Goal: Task Accomplishment & Management: Use online tool/utility

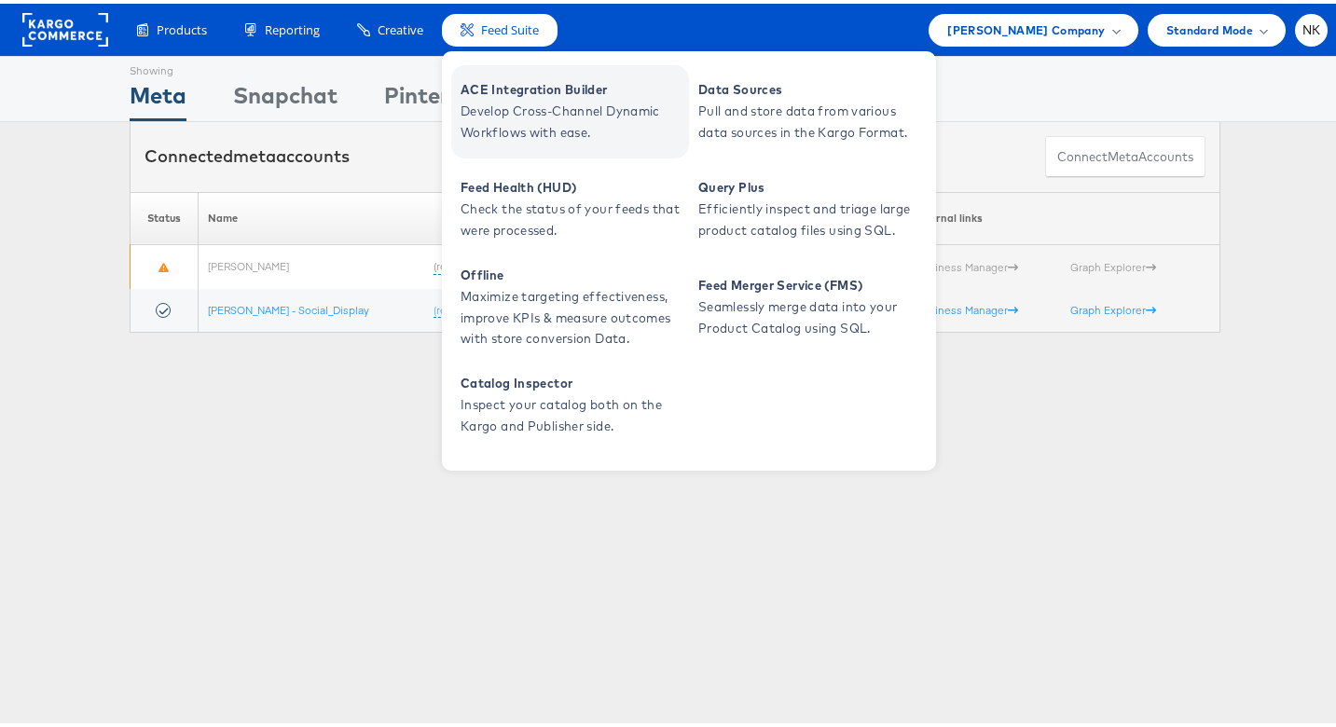
click at [497, 93] on span "ACE Integration Builder" at bounding box center [572, 86] width 224 height 21
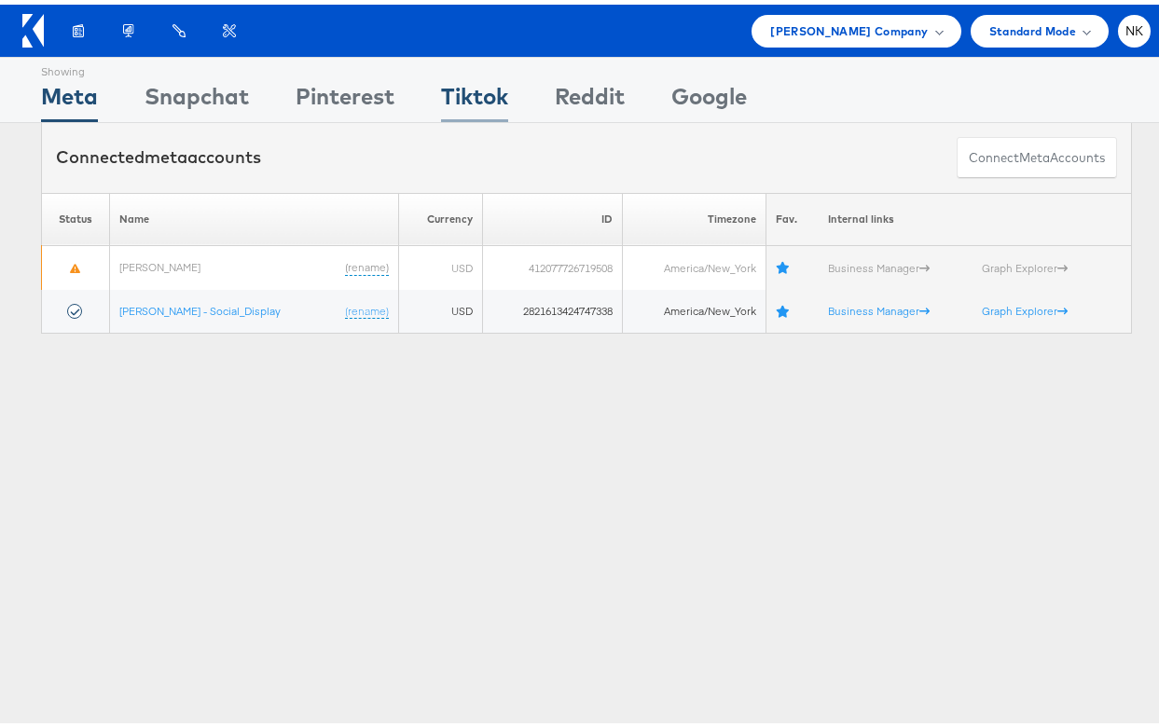
click at [441, 103] on div "Tiktok" at bounding box center [474, 97] width 67 height 42
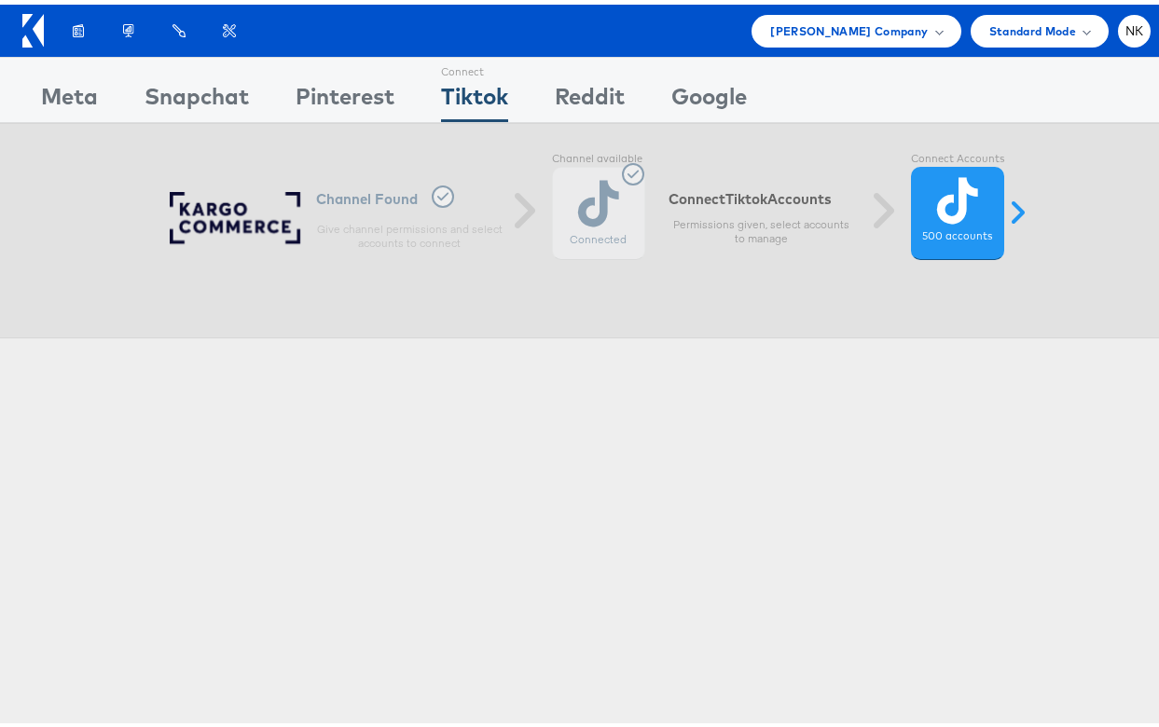
click at [21, 103] on div "Connect Meta Connect Snapchat Connect Pinterest Connect Tiktok Connect Reddit C…" at bounding box center [586, 85] width 1173 height 66
click at [30, 103] on div "Connect Meta Connect Snapchat Connect Pinterest Connect Tiktok Connect Reddit C…" at bounding box center [586, 85] width 1173 height 66
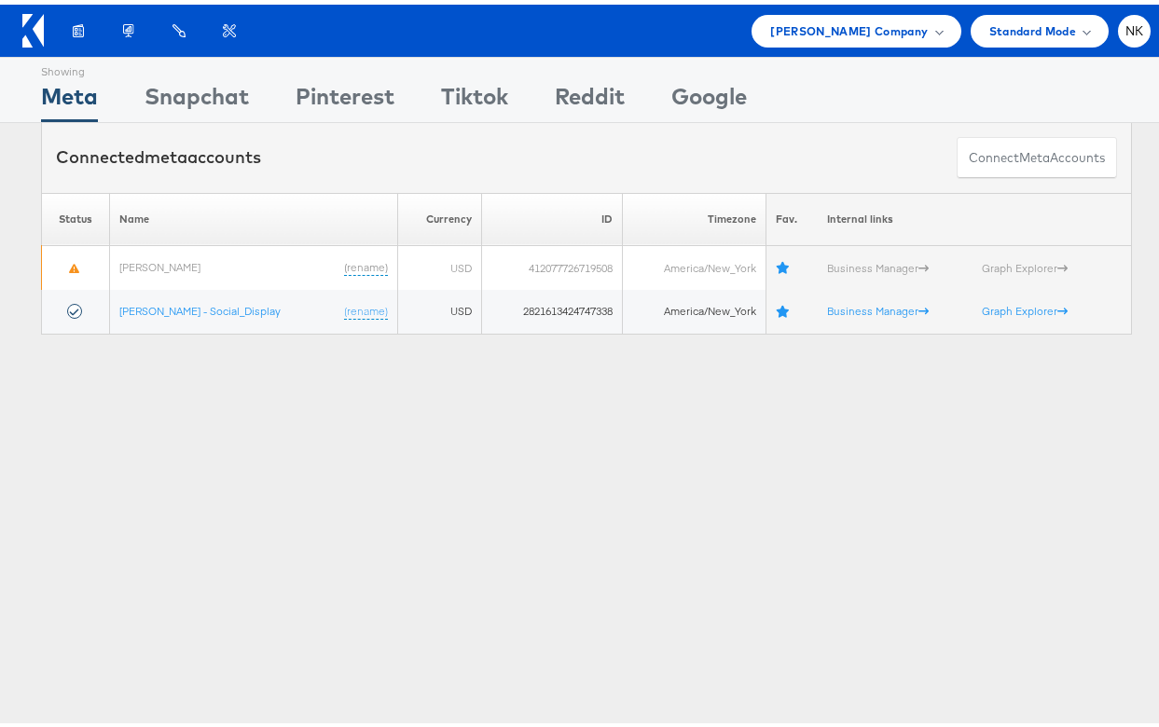
click at [23, 19] on icon at bounding box center [27, 15] width 10 height 13
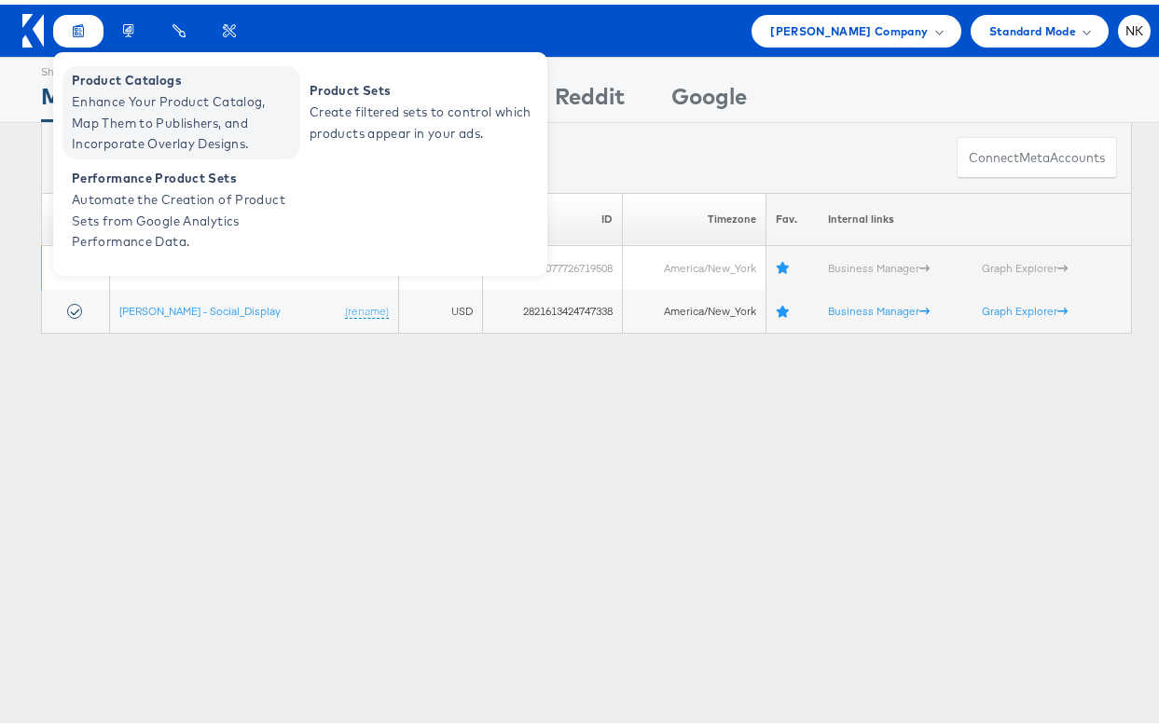
click at [100, 76] on span "Product Catalogs" at bounding box center [184, 75] width 224 height 21
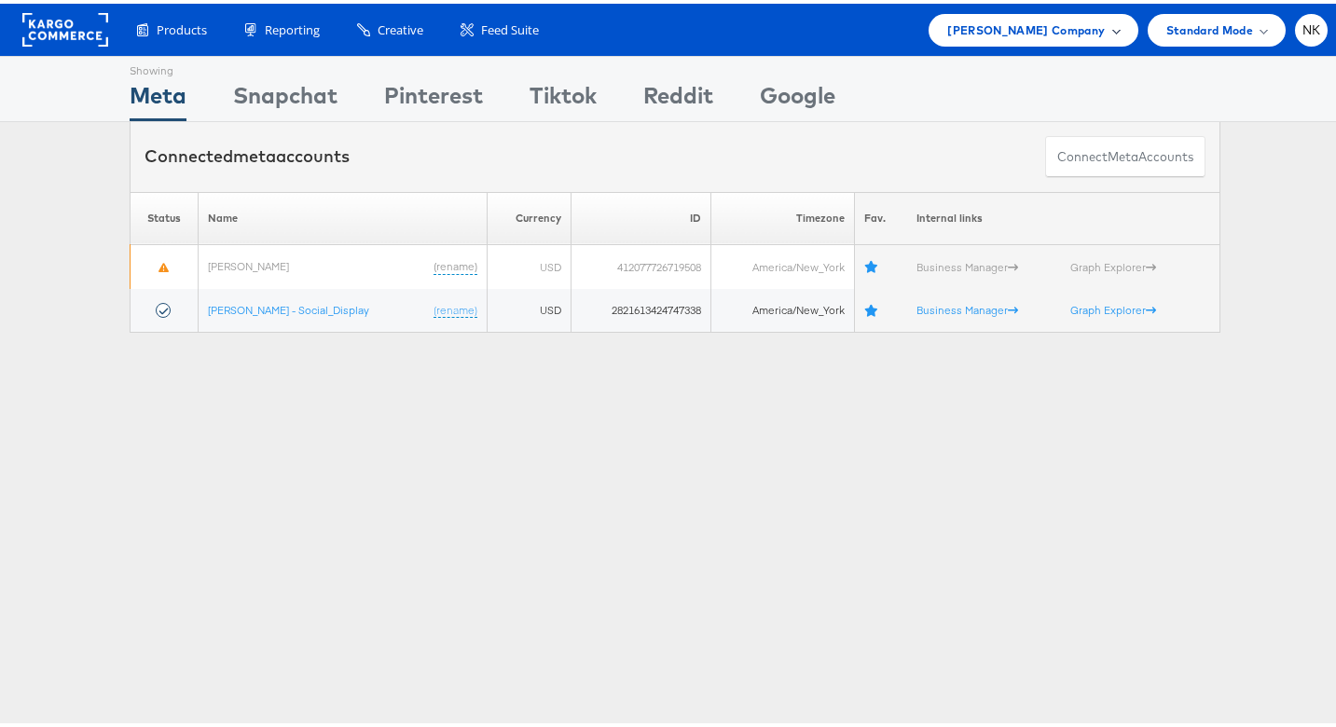
click at [1009, 20] on span "Belk Company" at bounding box center [1026, 27] width 158 height 20
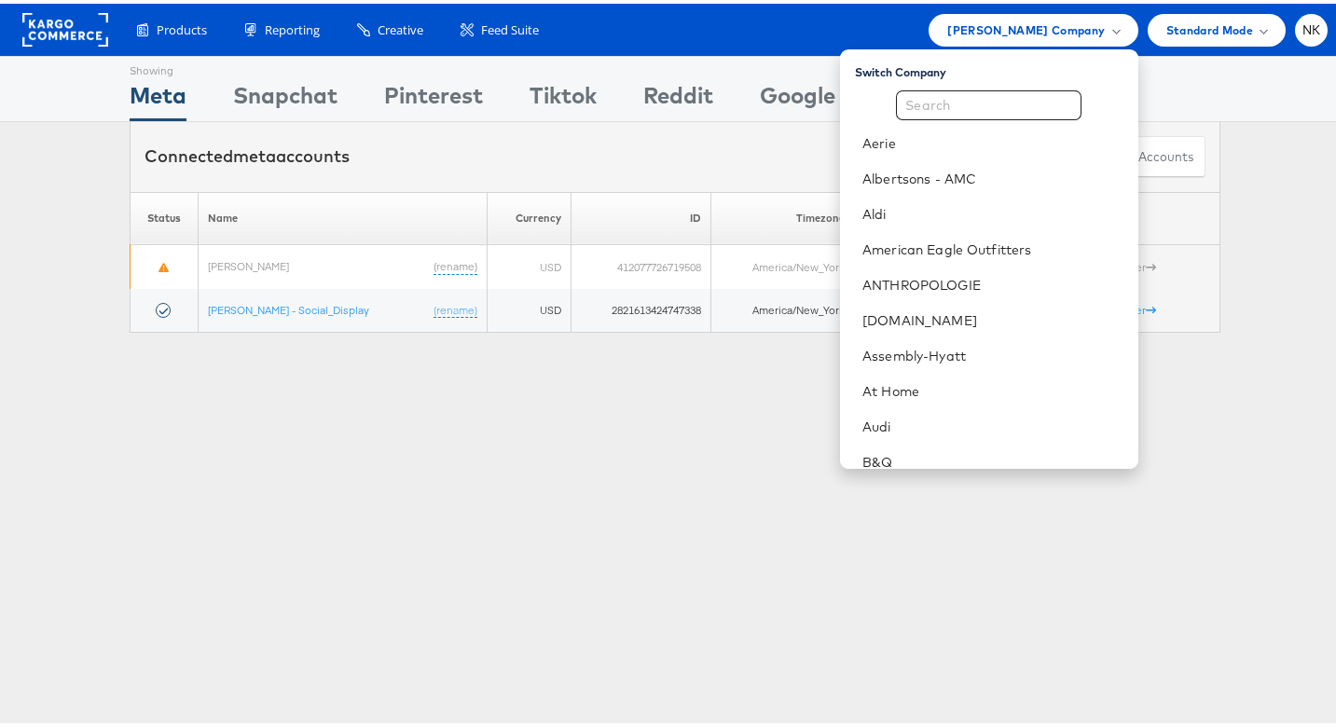
click at [809, 64] on div "Showing" at bounding box center [798, 64] width 76 height 22
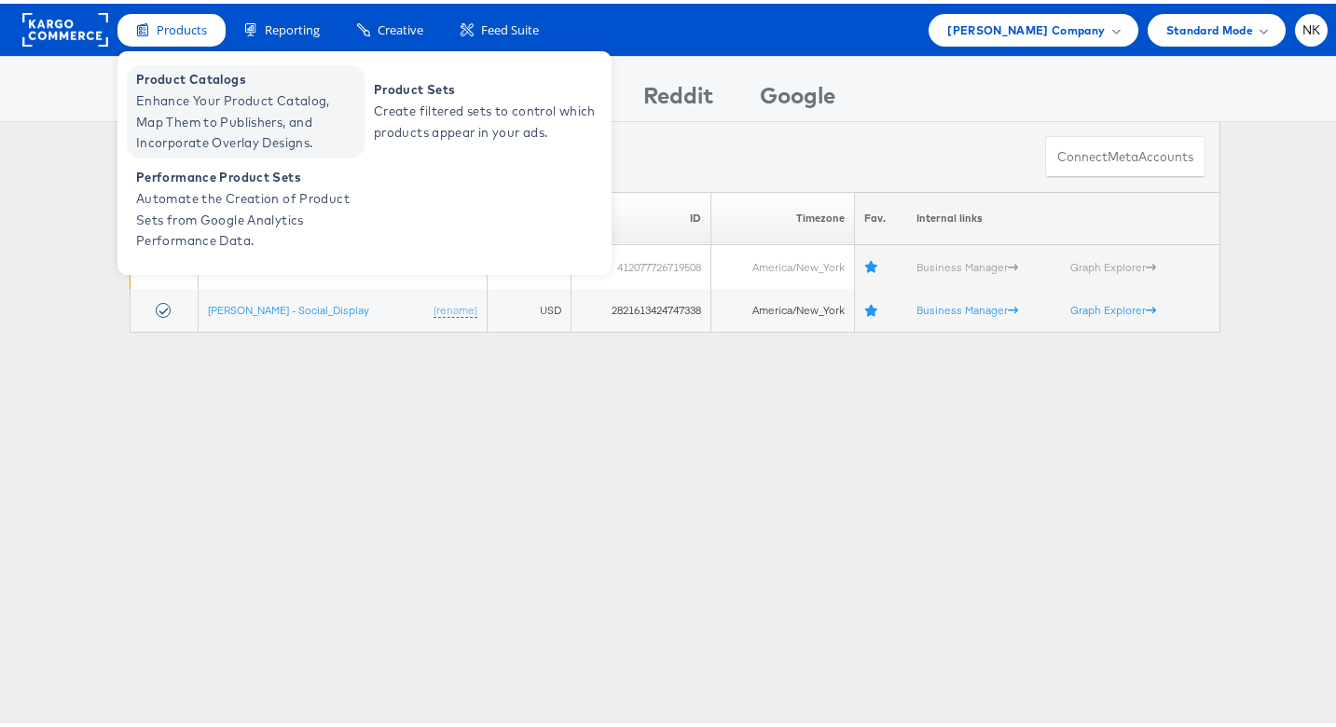
click at [179, 76] on span "Product Catalogs" at bounding box center [248, 75] width 224 height 21
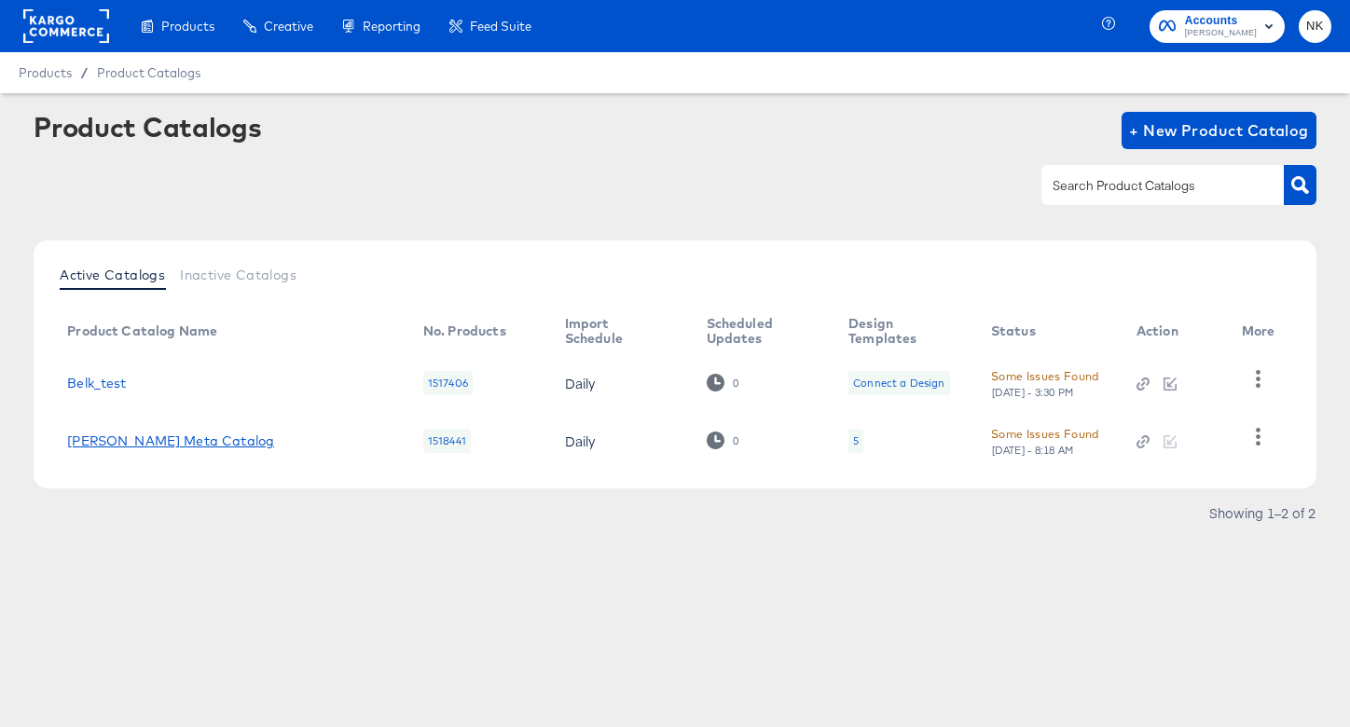
click at [176, 441] on link "Belk Meta Catalog" at bounding box center [170, 440] width 207 height 15
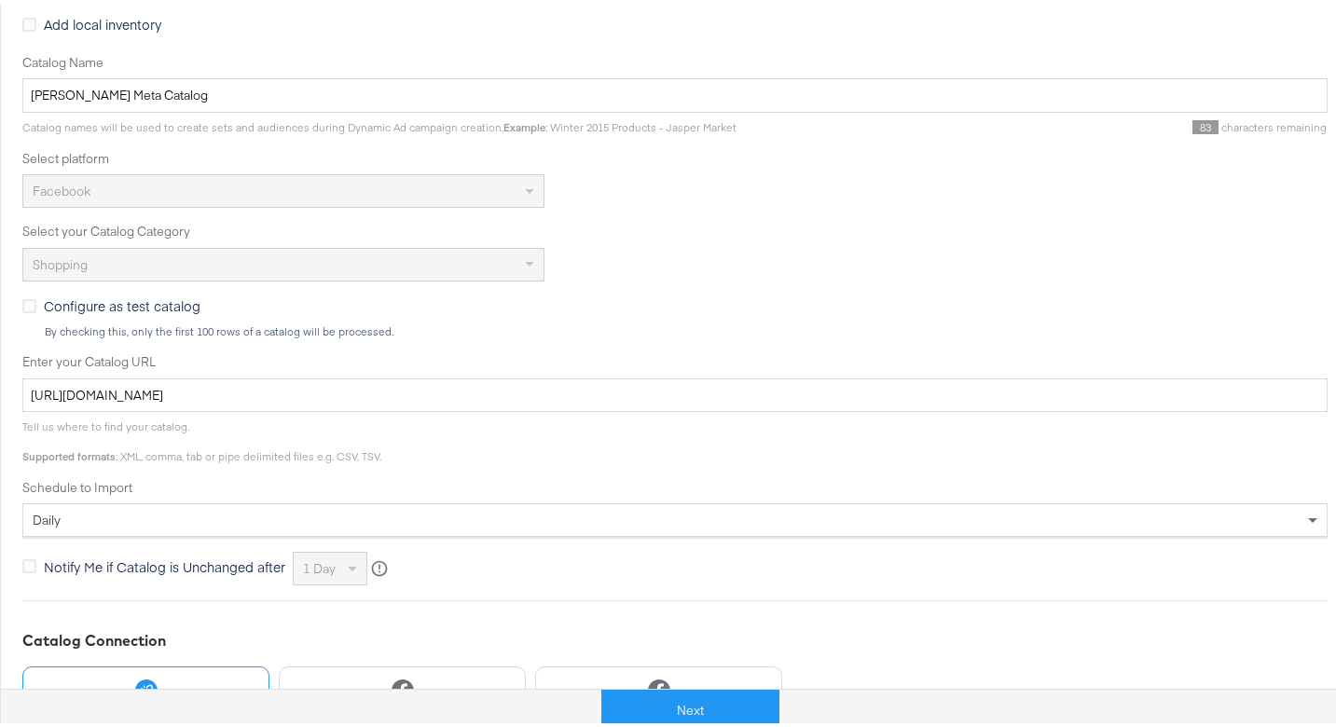
scroll to position [525, 0]
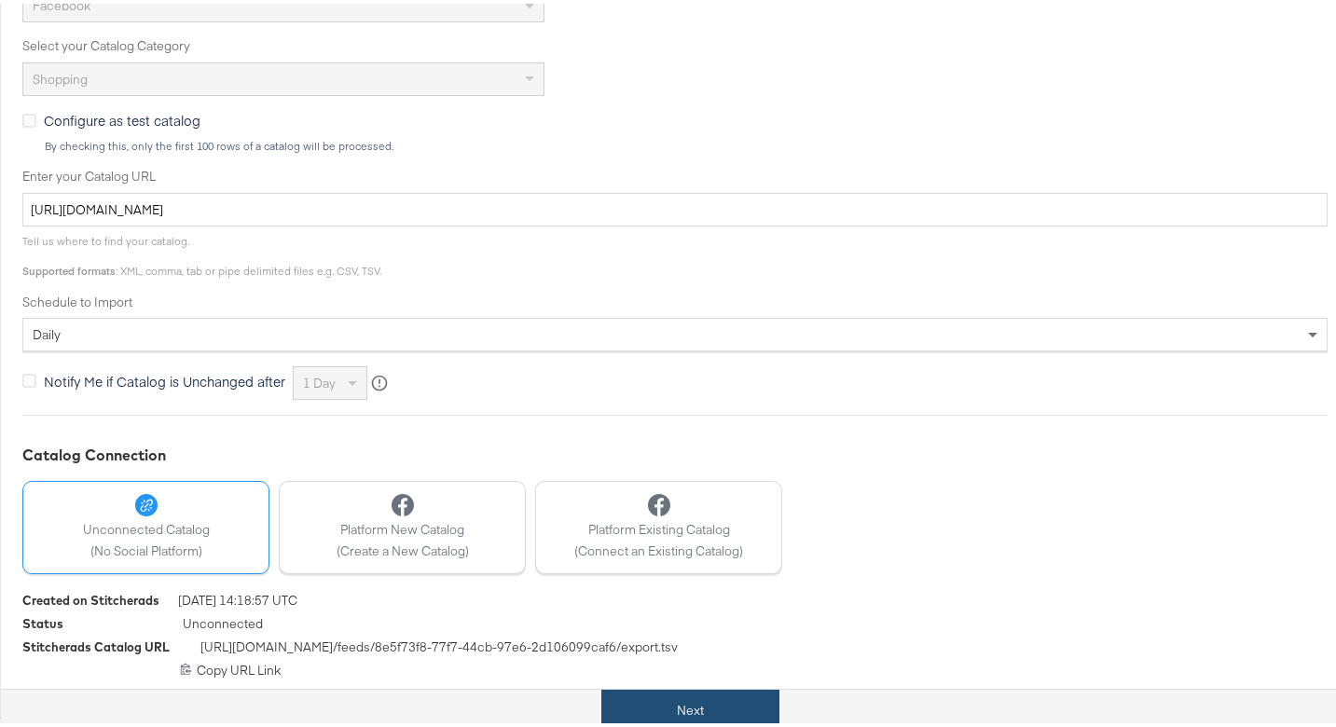
click at [653, 704] on button "Next" at bounding box center [690, 707] width 178 height 42
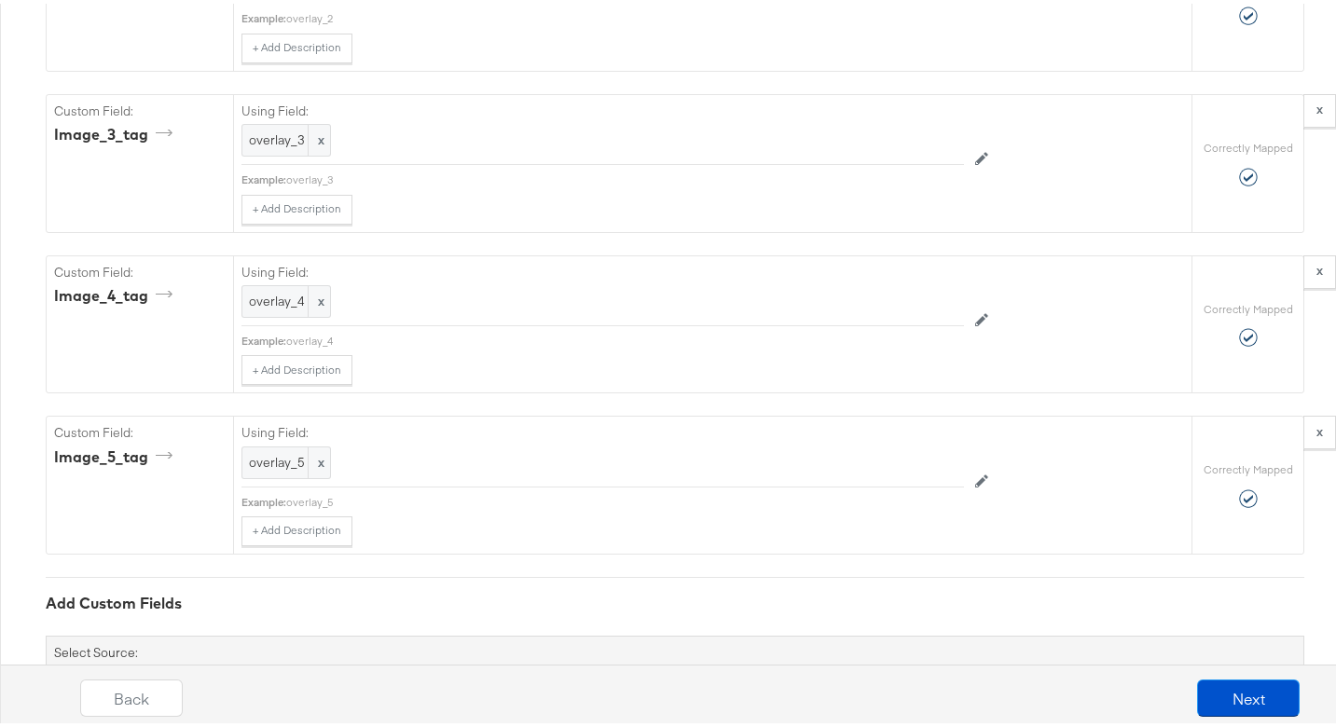
scroll to position [3196, 0]
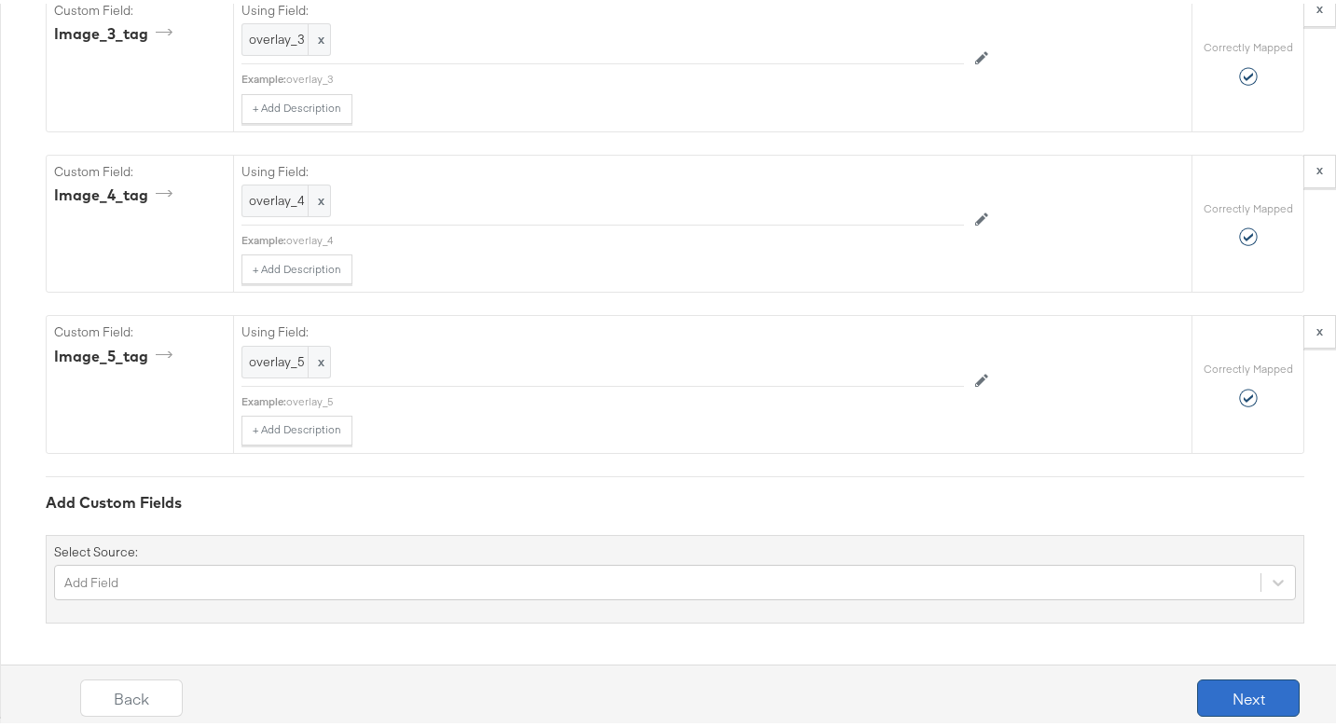
click at [1207, 692] on button "Next" at bounding box center [1248, 694] width 103 height 37
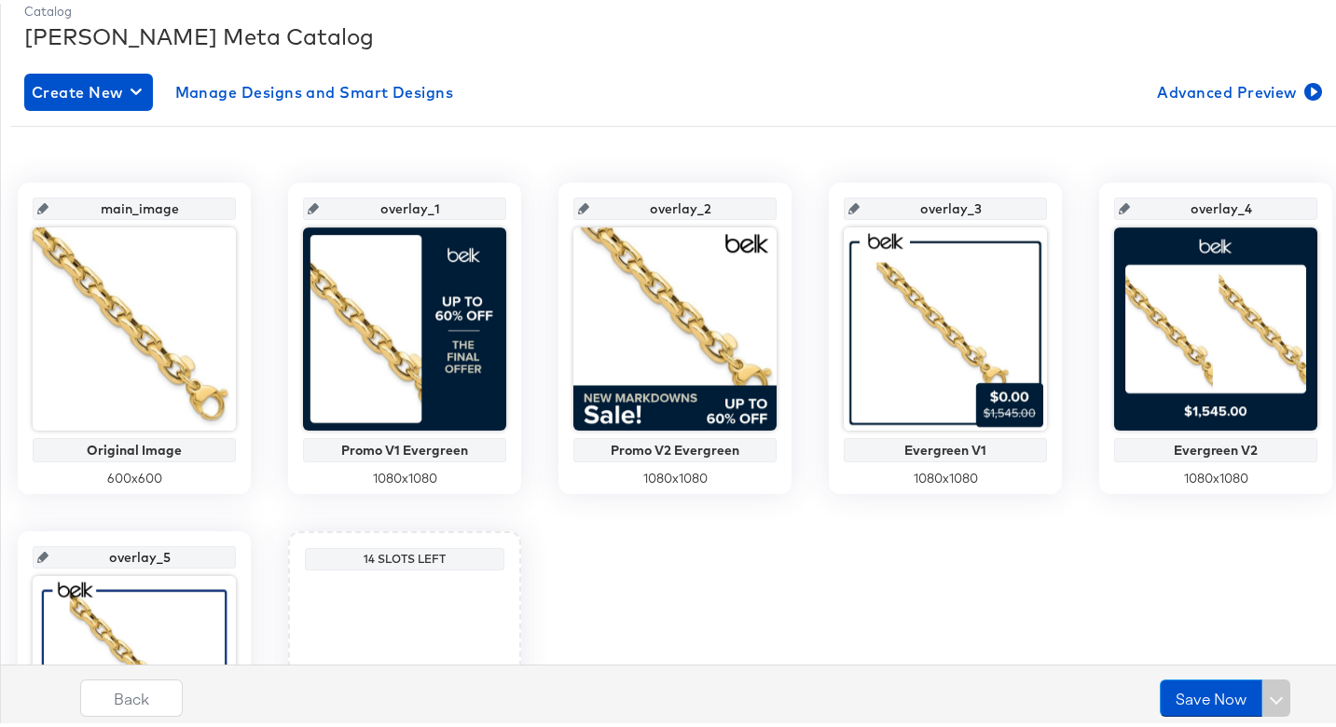
scroll to position [276, 0]
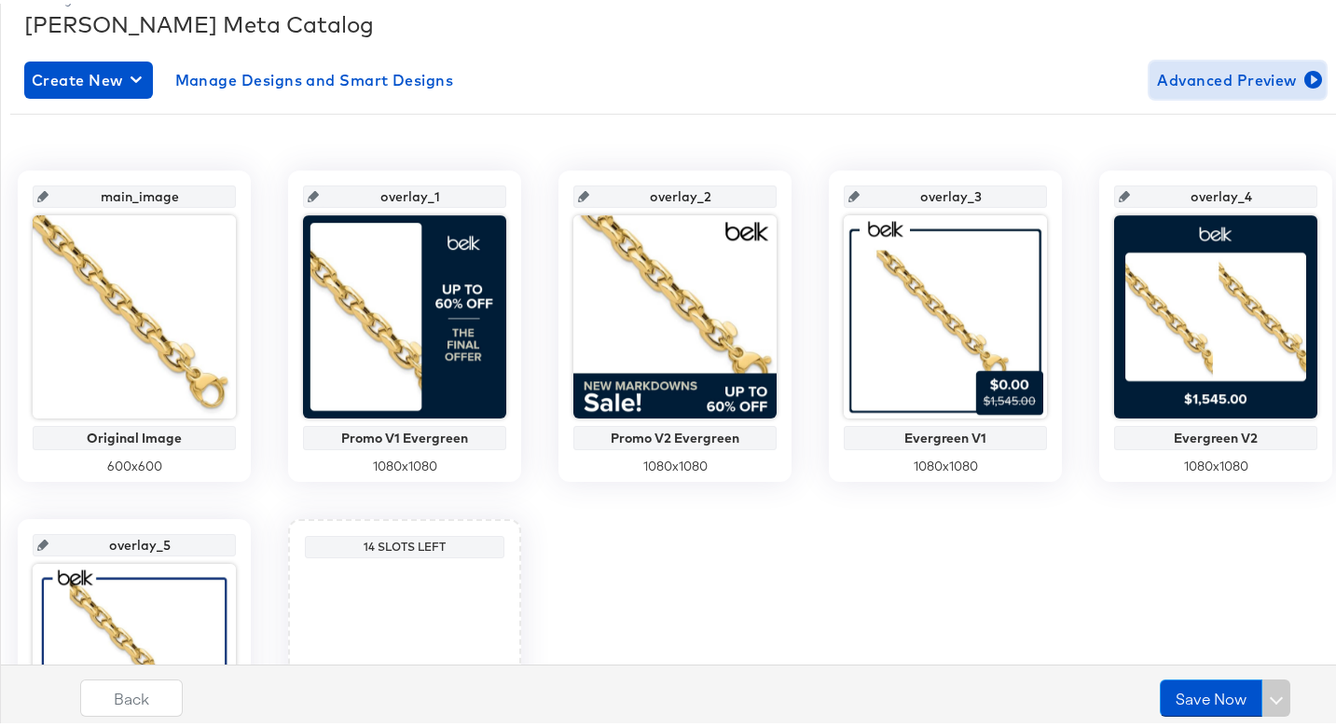
click at [1215, 73] on span "Advanced Preview" at bounding box center [1237, 76] width 161 height 26
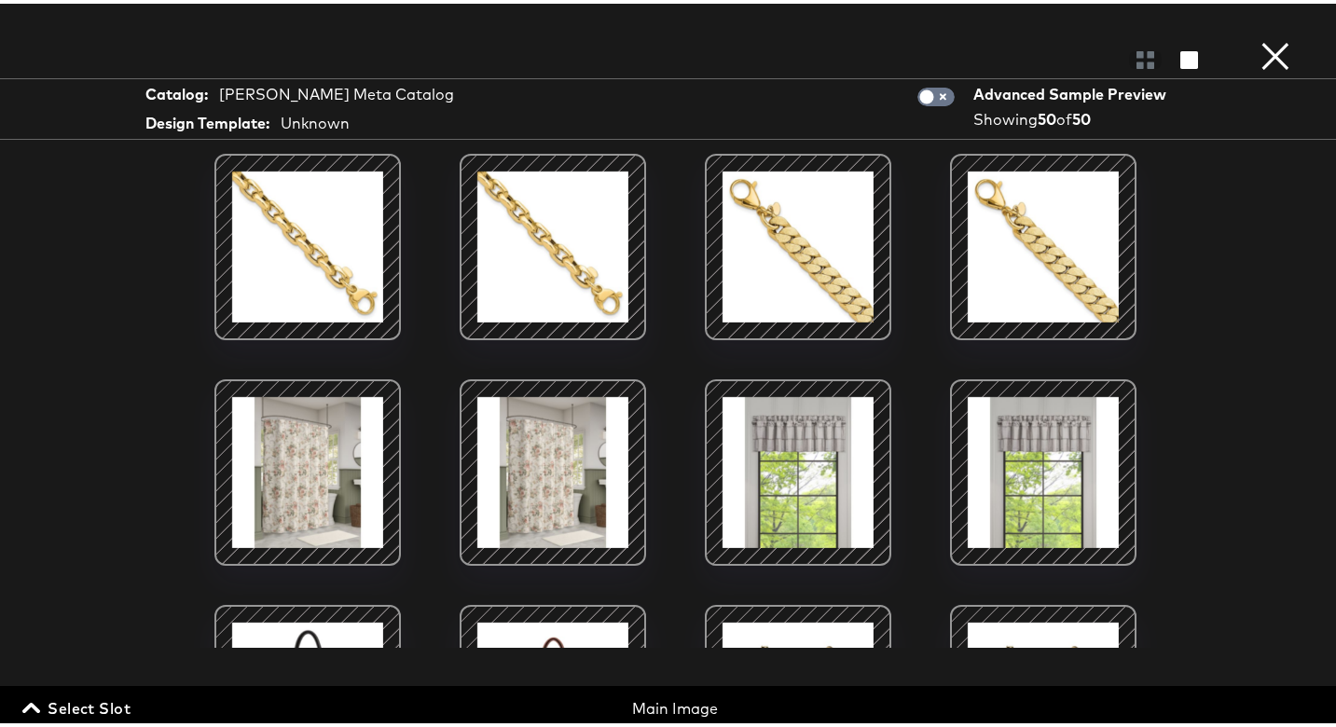
scroll to position [586, 0]
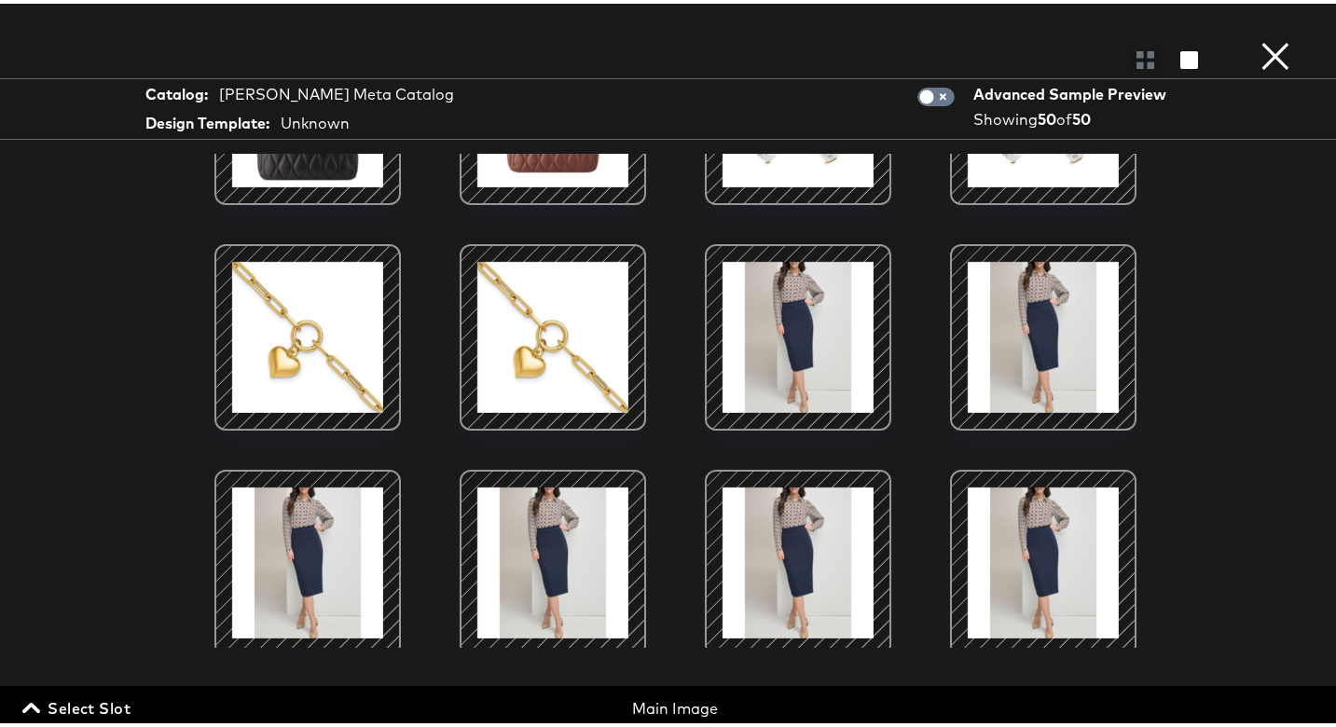
click at [1274, 37] on button "×" at bounding box center [1275, 18] width 37 height 37
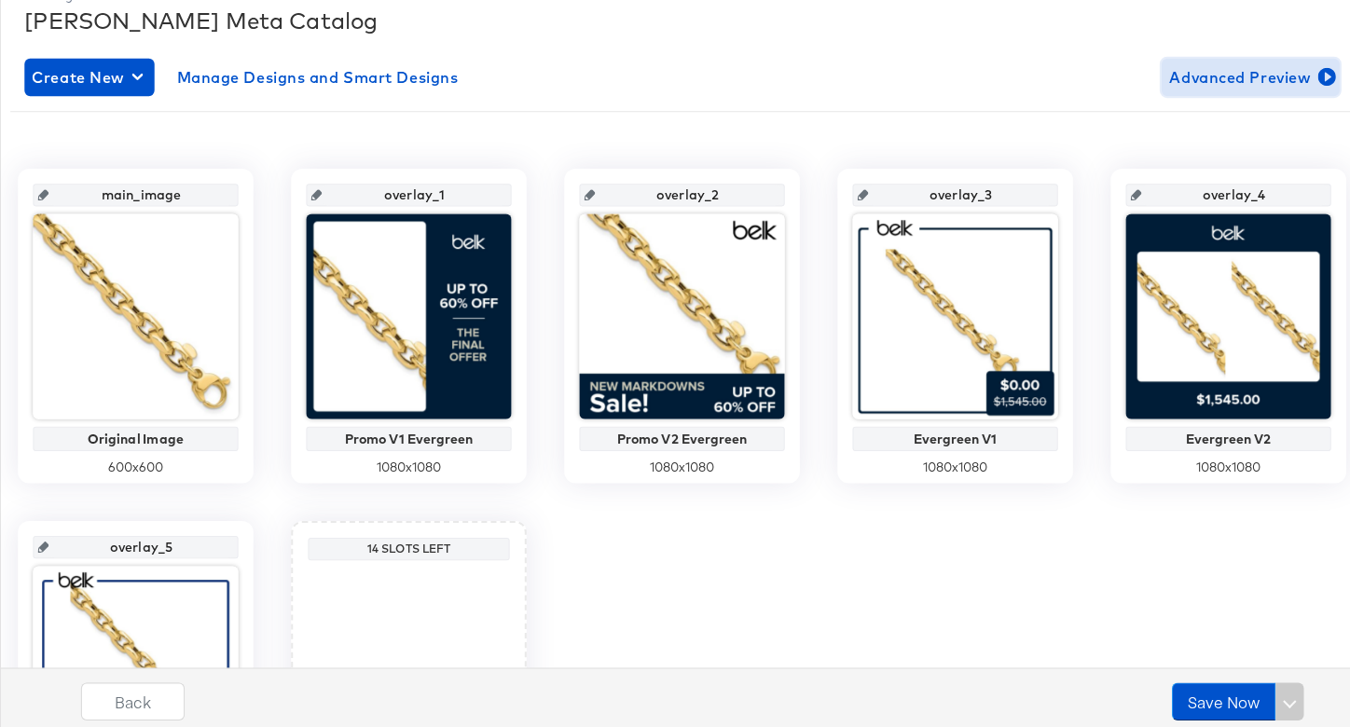
scroll to position [0, 0]
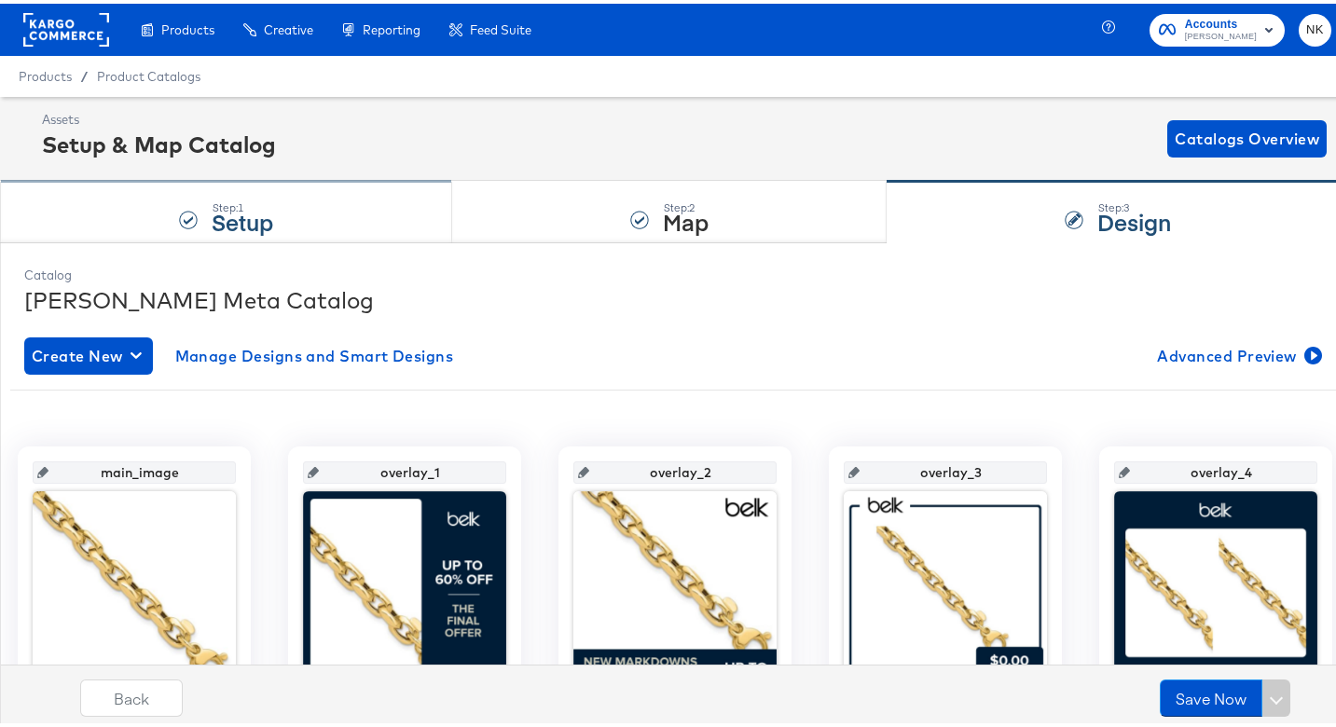
drag, startPoint x: 472, startPoint y: 204, endPoint x: 410, endPoint y: 218, distance: 63.1
click at [472, 203] on div "Step: 2 Map" at bounding box center [669, 209] width 435 height 62
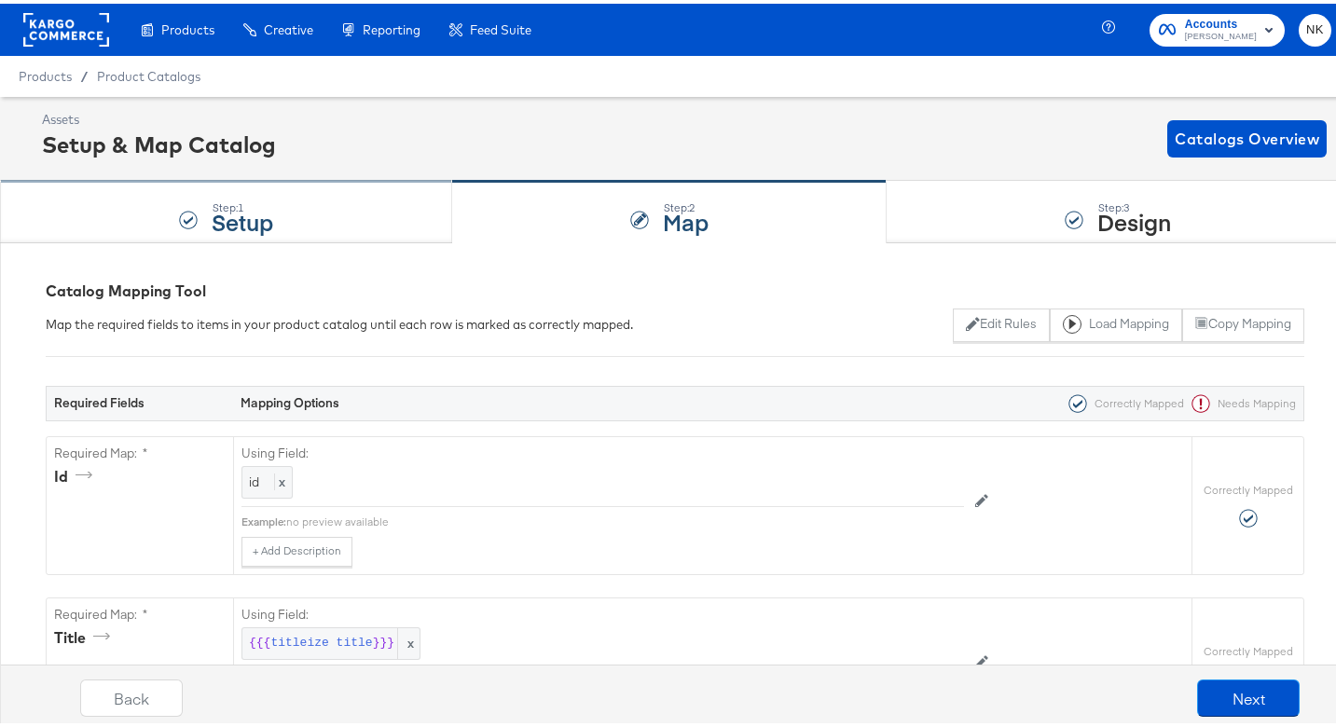
click at [348, 221] on div "Step: 1 Setup" at bounding box center [226, 209] width 452 height 62
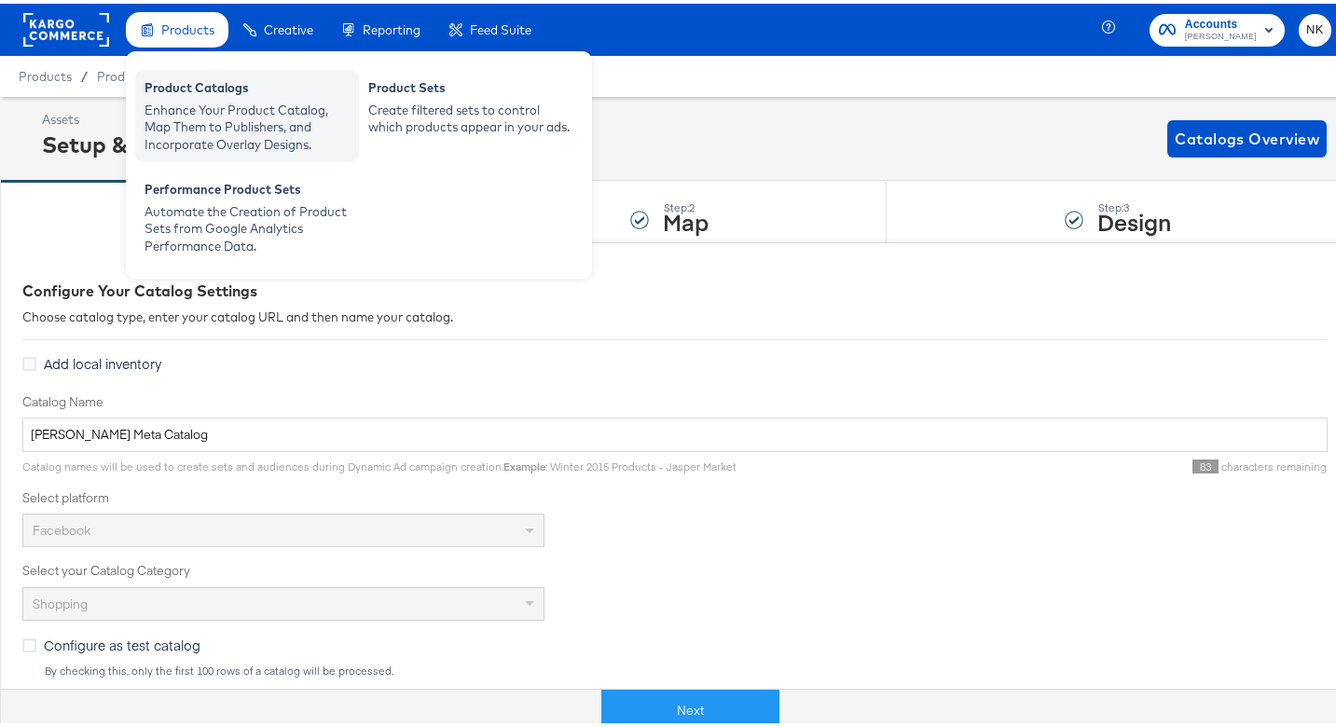
click at [199, 94] on div "Product Catalogs" at bounding box center [246, 87] width 205 height 22
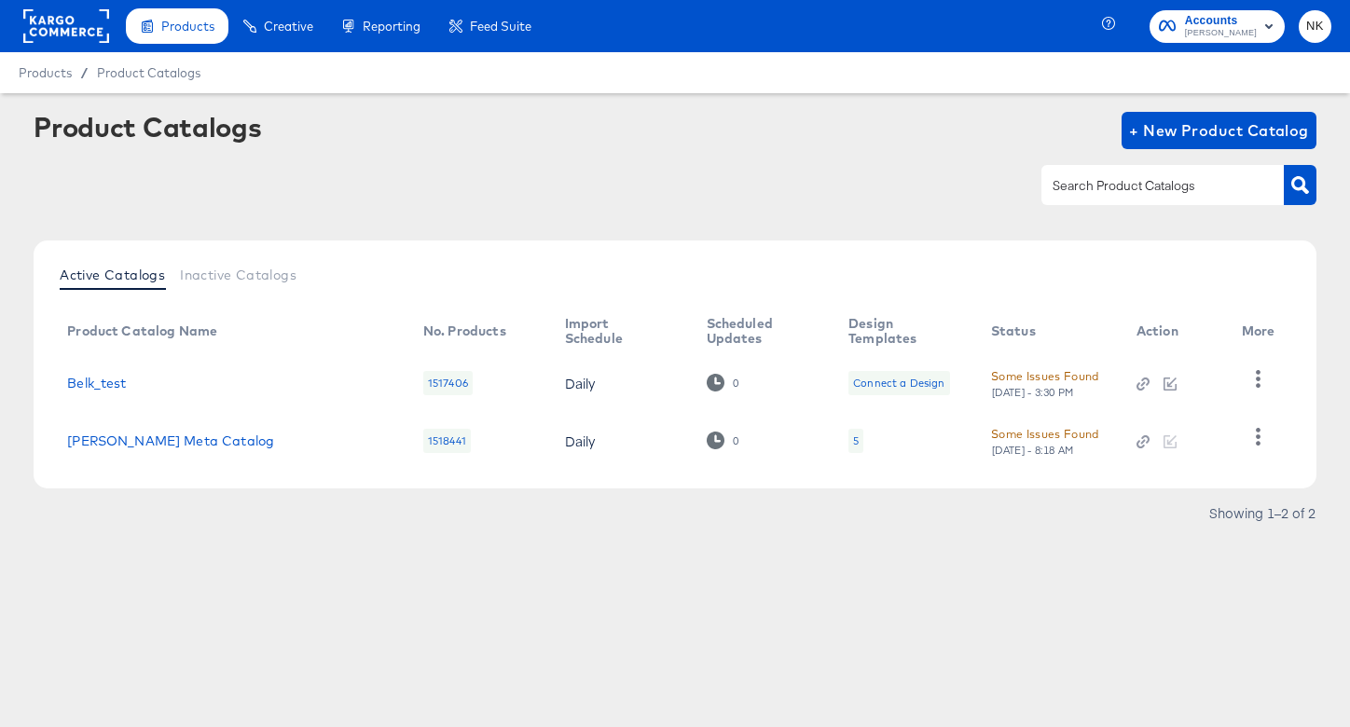
click at [275, 151] on div "Product Catalogs + New Product Catalog" at bounding box center [675, 169] width 1283 height 114
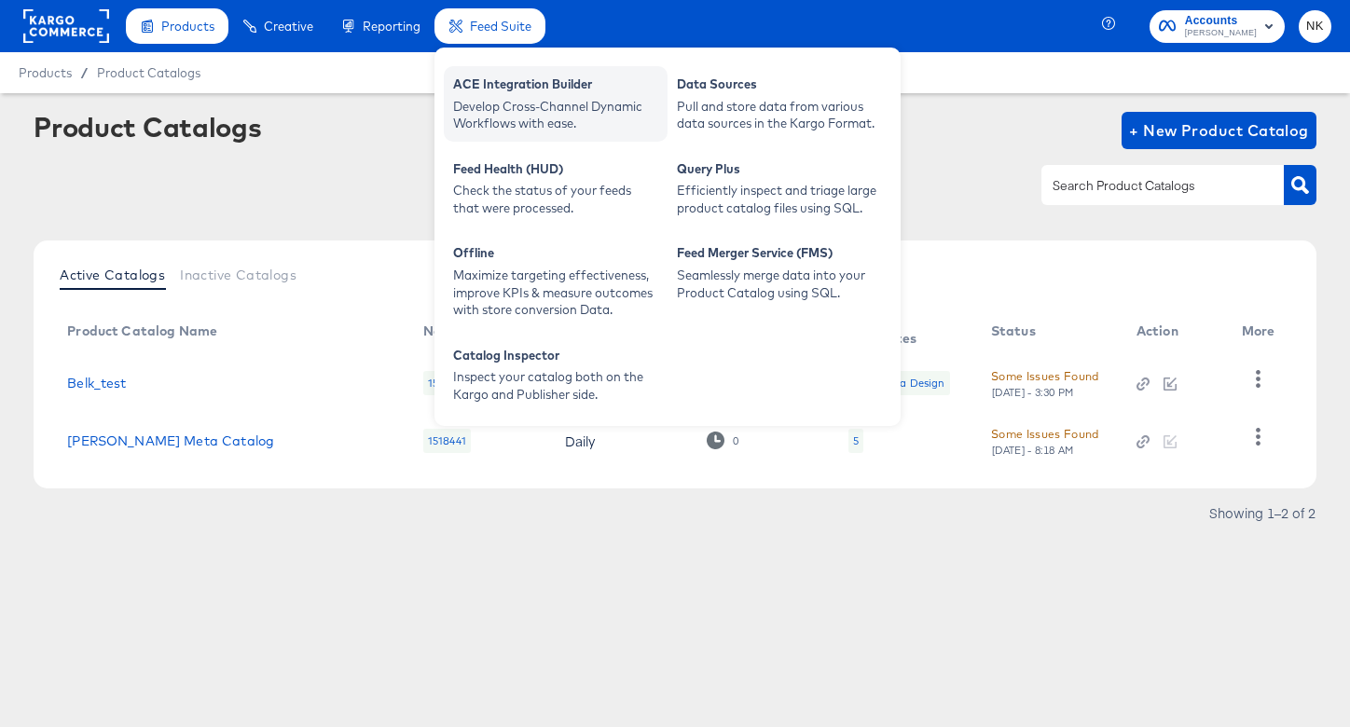
click at [520, 83] on div "ACE Integration Builder" at bounding box center [555, 87] width 205 height 22
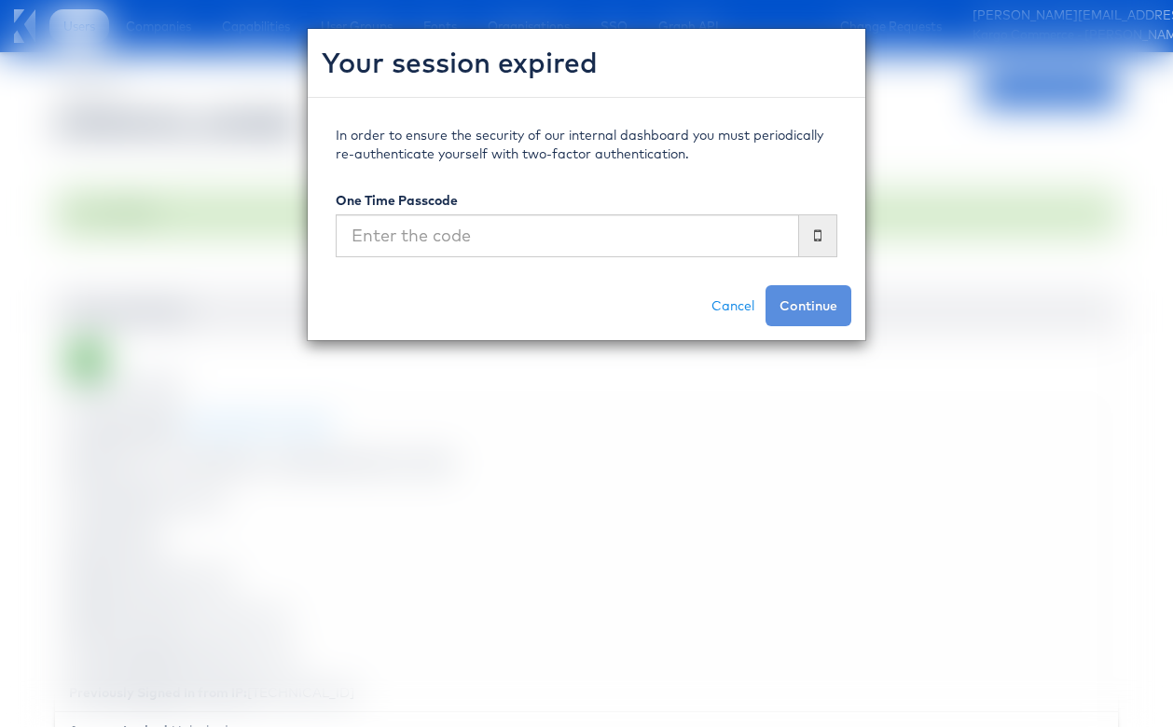
scroll to position [325, 0]
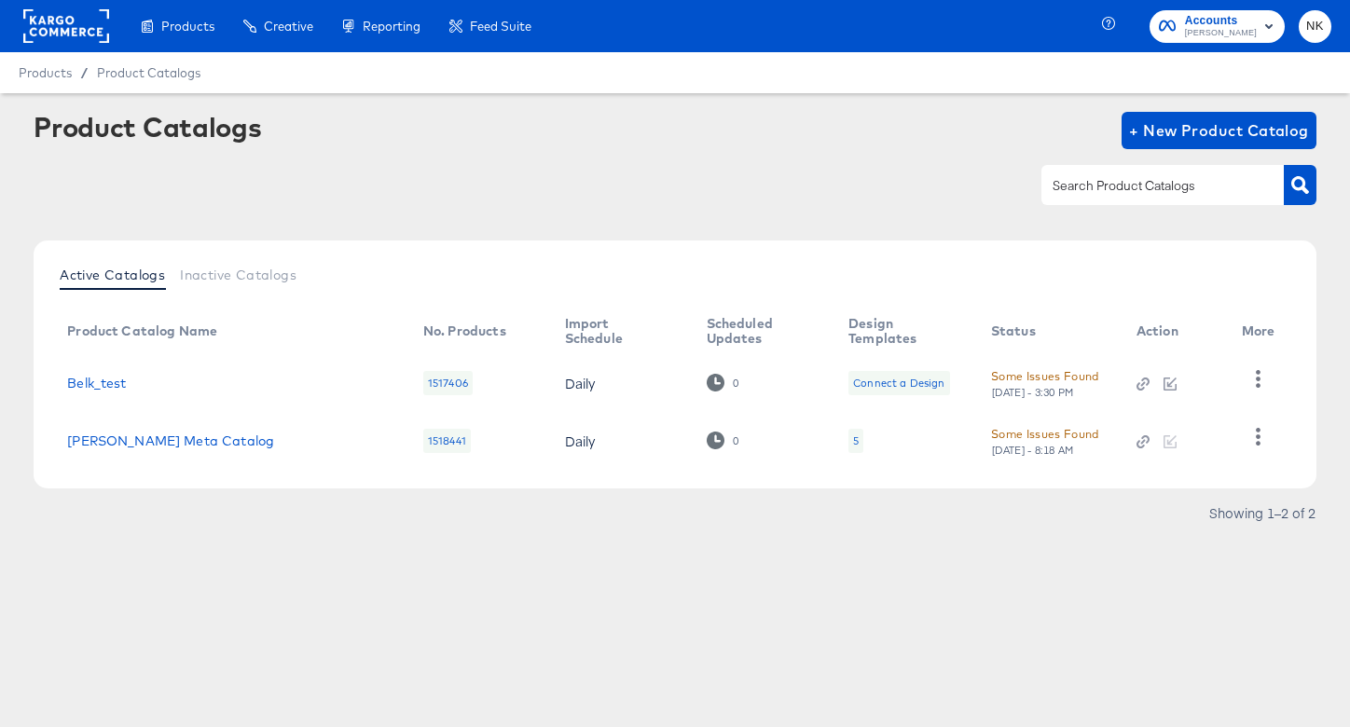
click at [561, 109] on article "Product Catalogs + New Product Catalog Active Catalogs Inactive Catalogs Produc…" at bounding box center [675, 343] width 1350 height 500
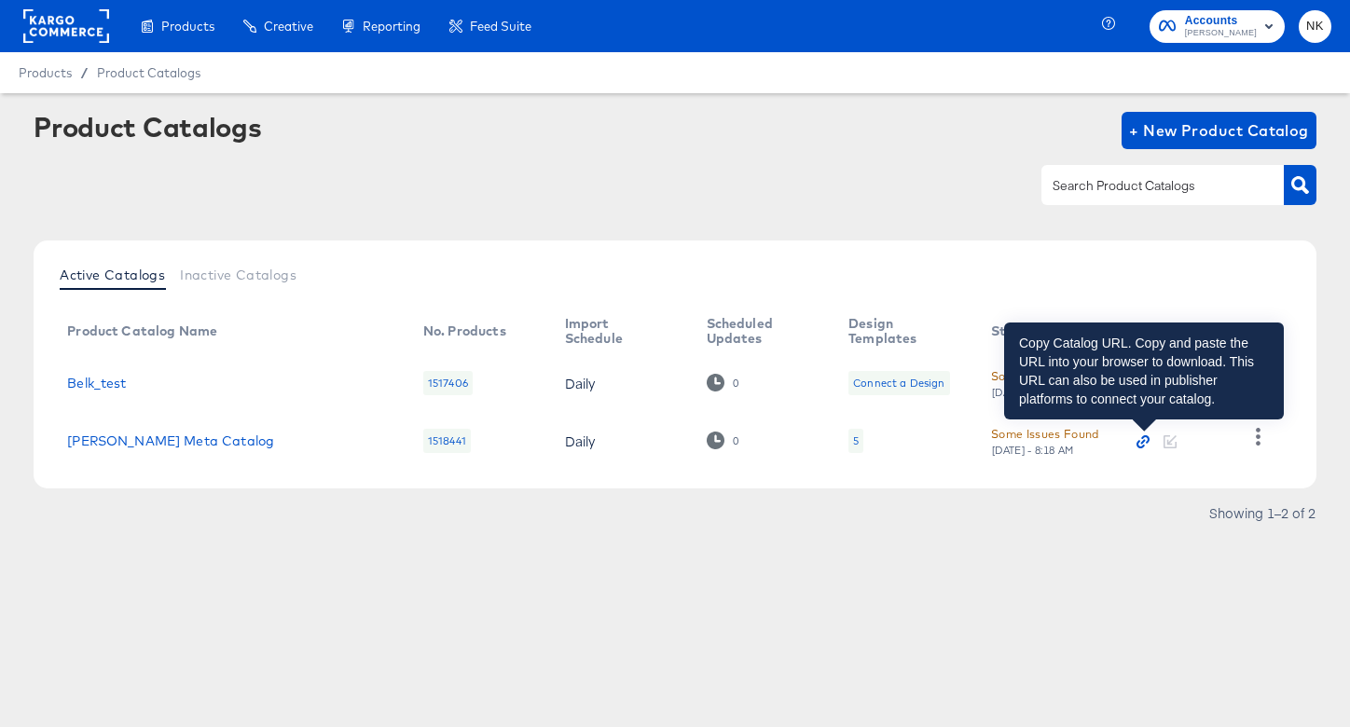
click at [1148, 438] on icon "button" at bounding box center [1145, 439] width 8 height 8
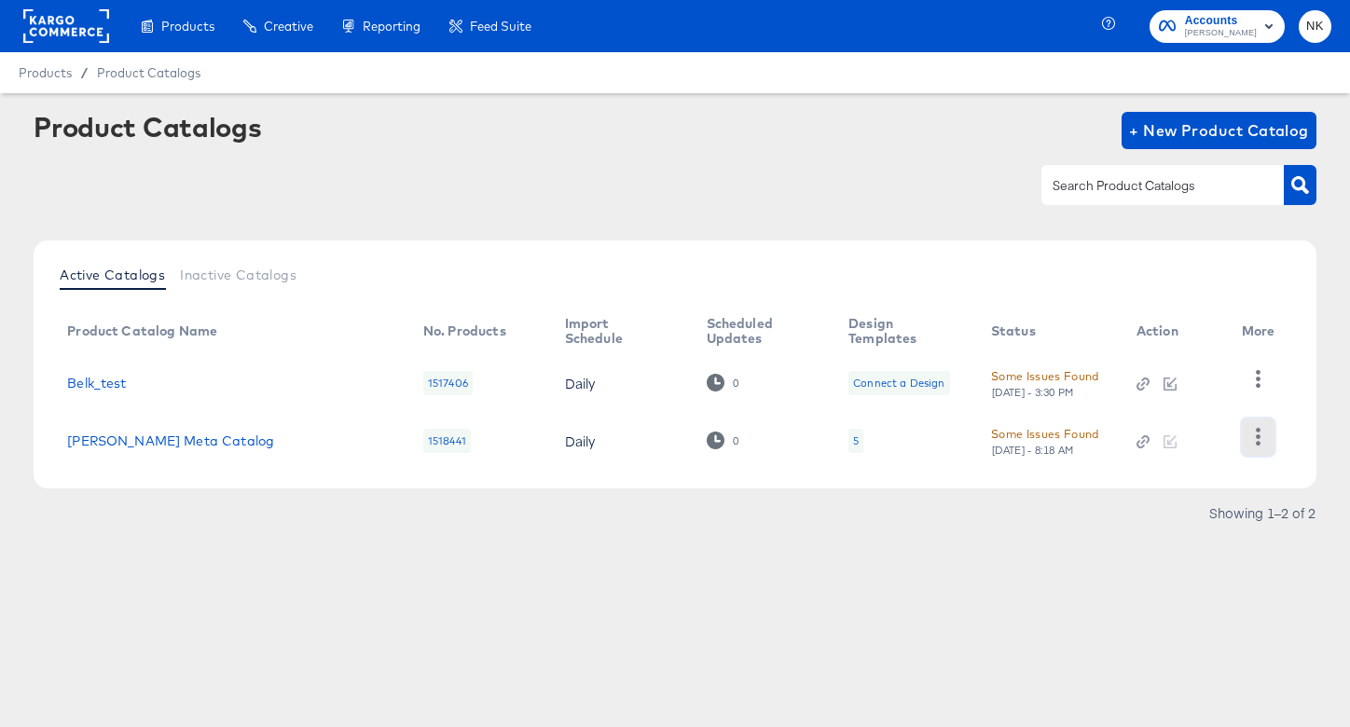
click at [1249, 437] on icon "button" at bounding box center [1258, 437] width 18 height 18
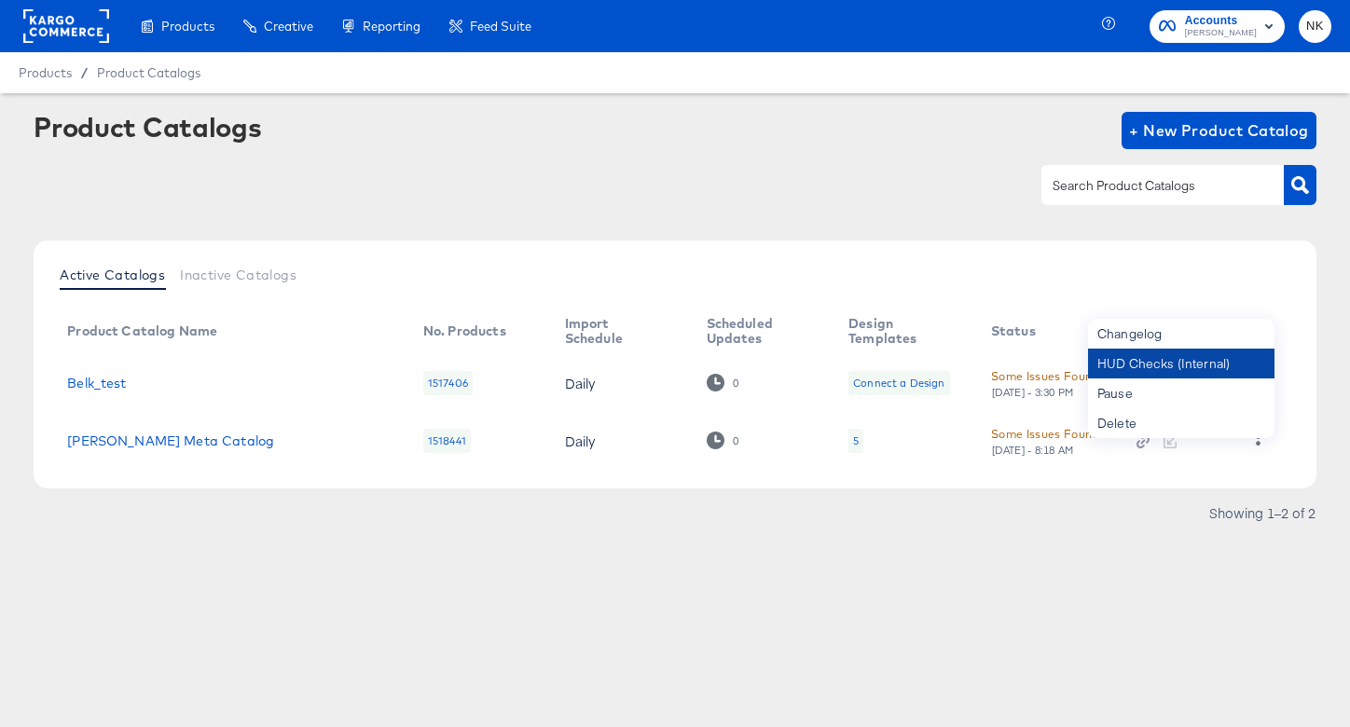
click at [1207, 367] on div "HUD Checks (Internal)" at bounding box center [1181, 364] width 186 height 30
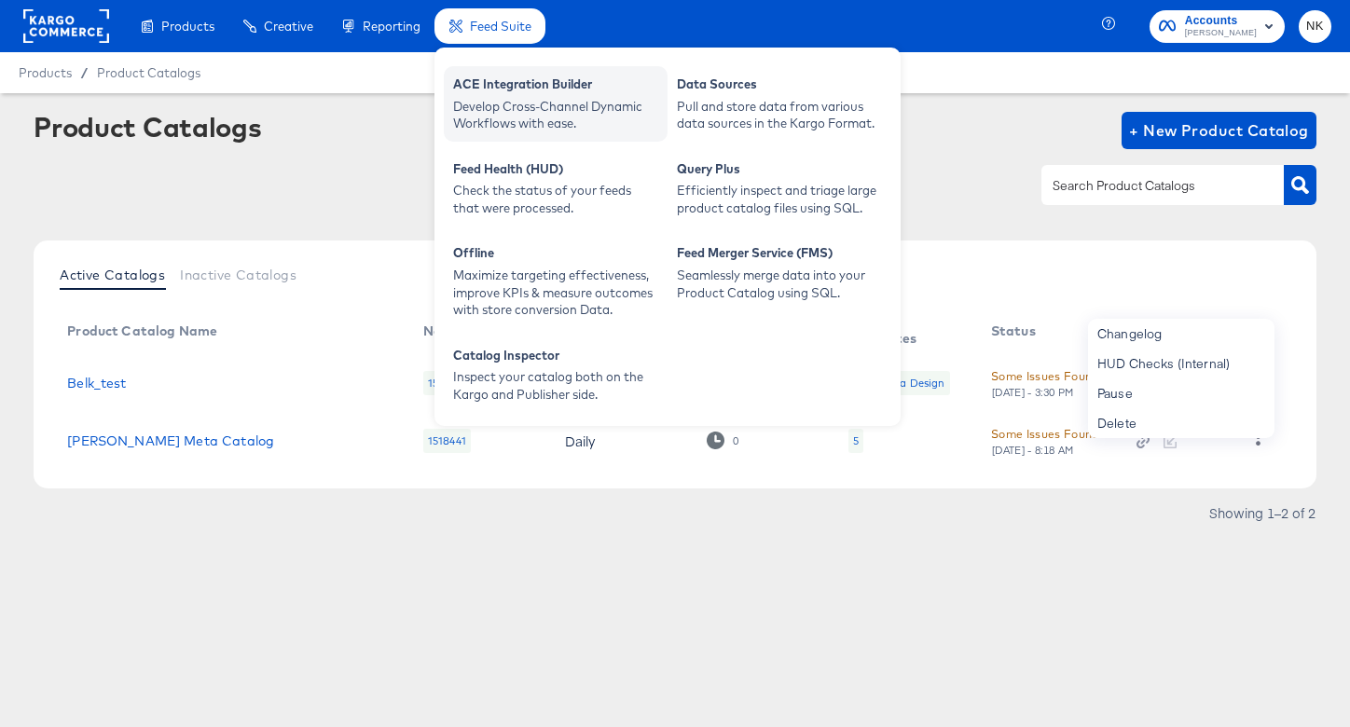
click at [514, 77] on div "ACE Integration Builder" at bounding box center [555, 87] width 205 height 22
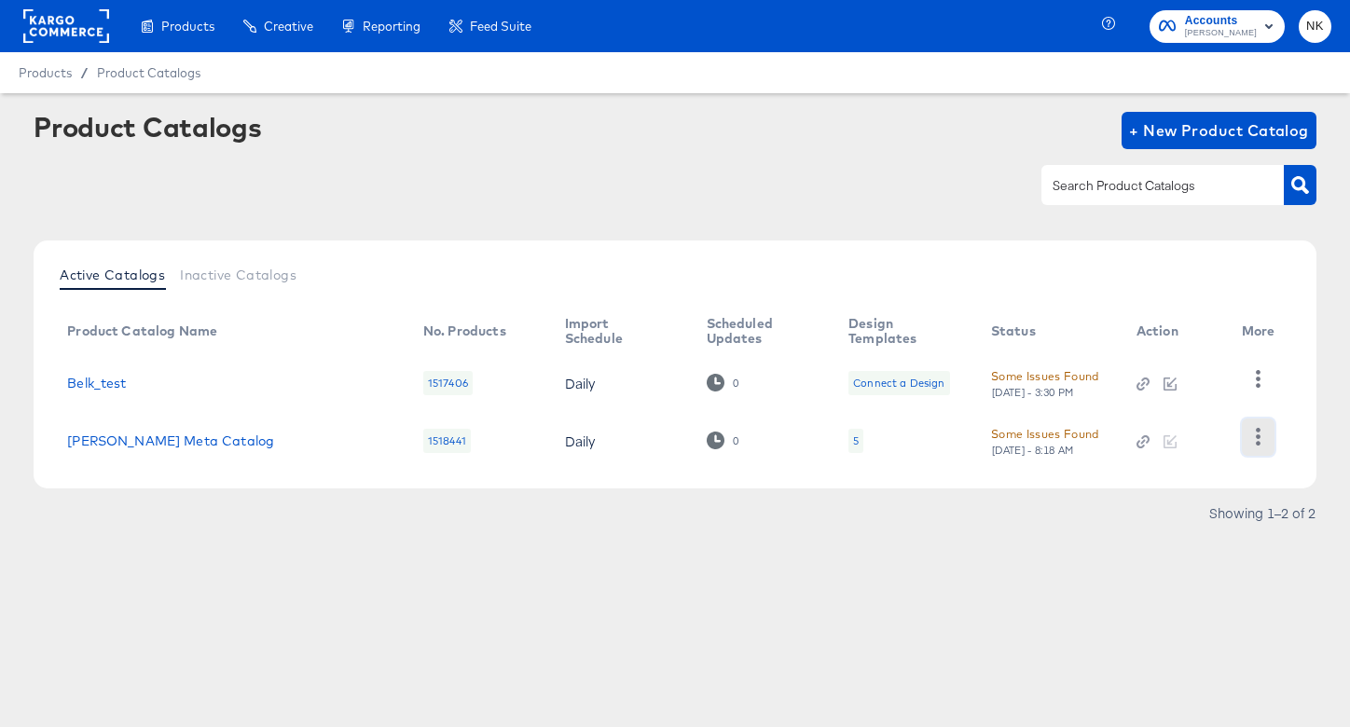
click at [1258, 443] on icon "button" at bounding box center [1258, 437] width 5 height 18
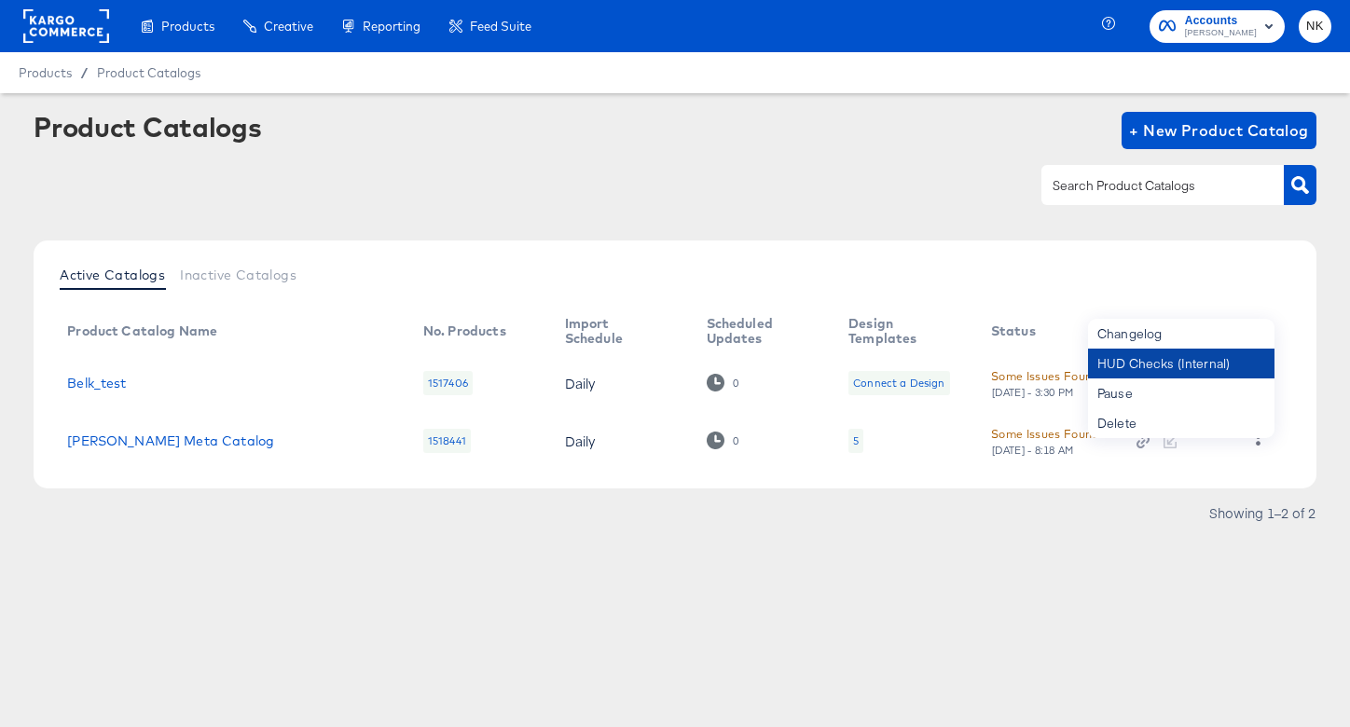
click at [1166, 372] on div "HUD Checks (Internal)" at bounding box center [1181, 364] width 186 height 30
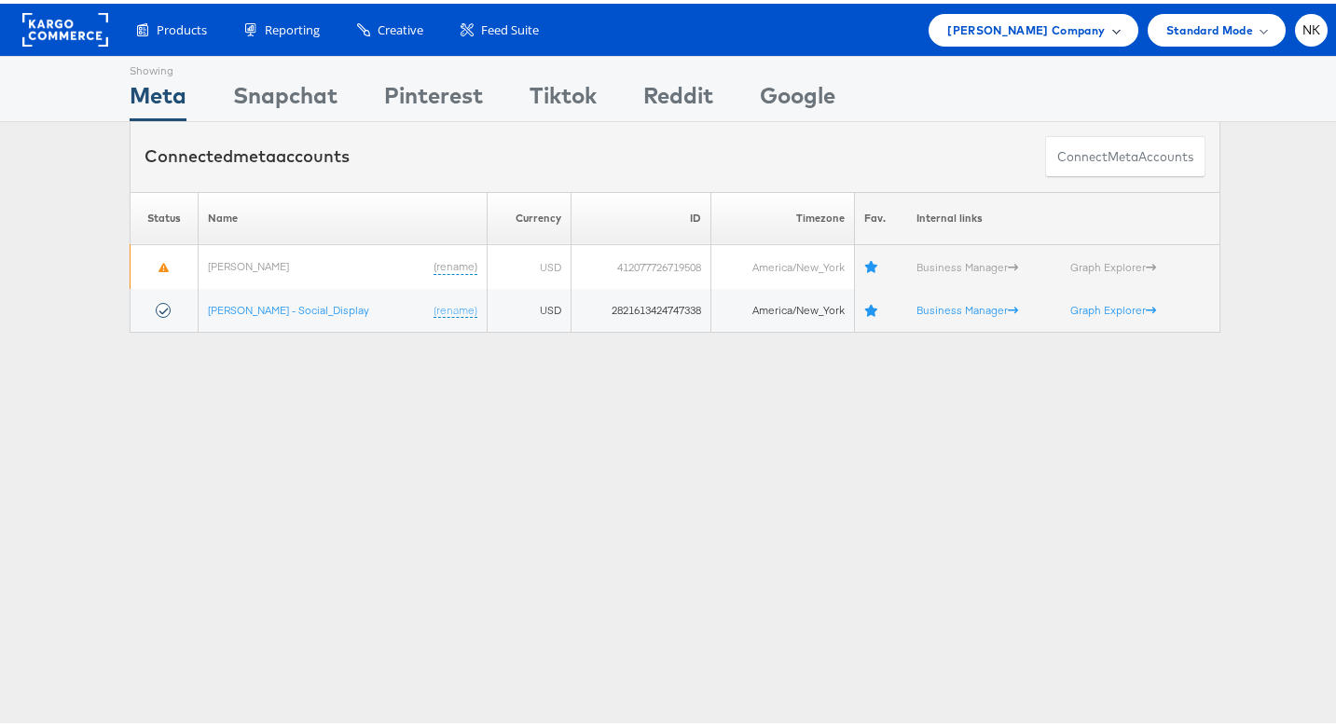
click at [1079, 23] on span "[PERSON_NAME] Company" at bounding box center [1026, 27] width 158 height 20
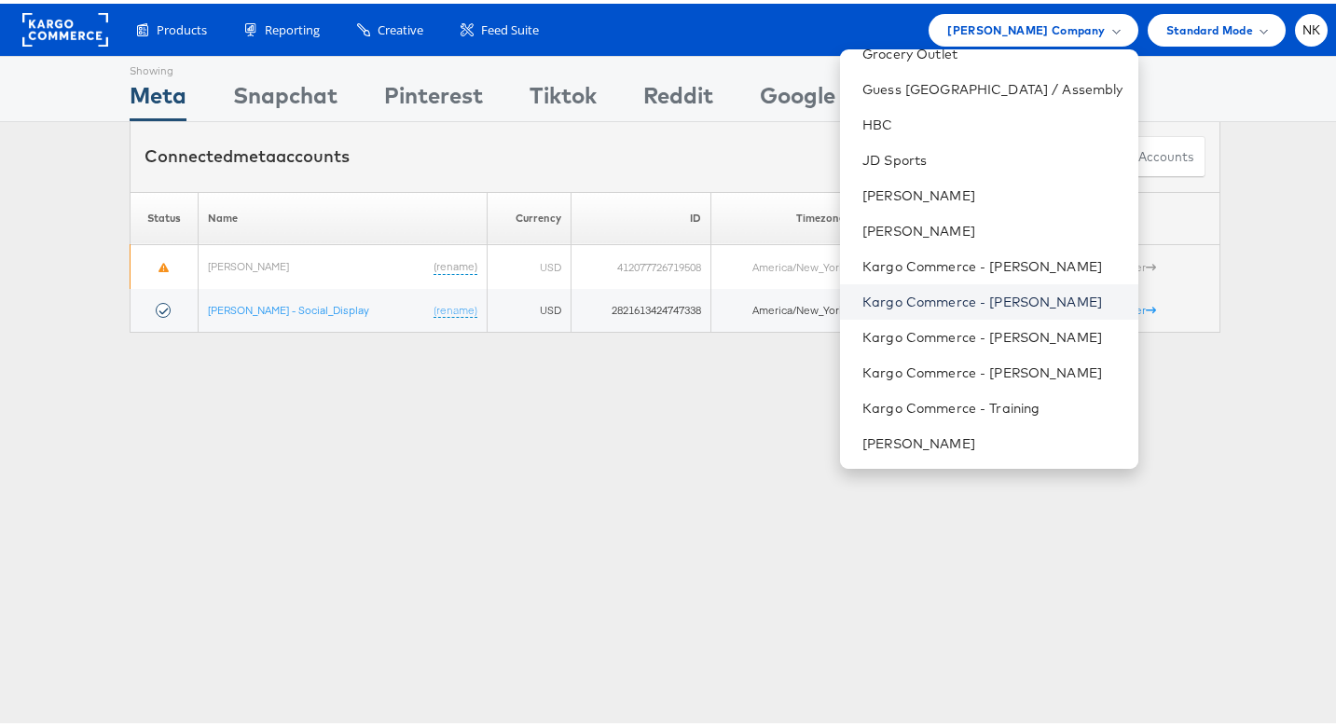
scroll to position [775, 0]
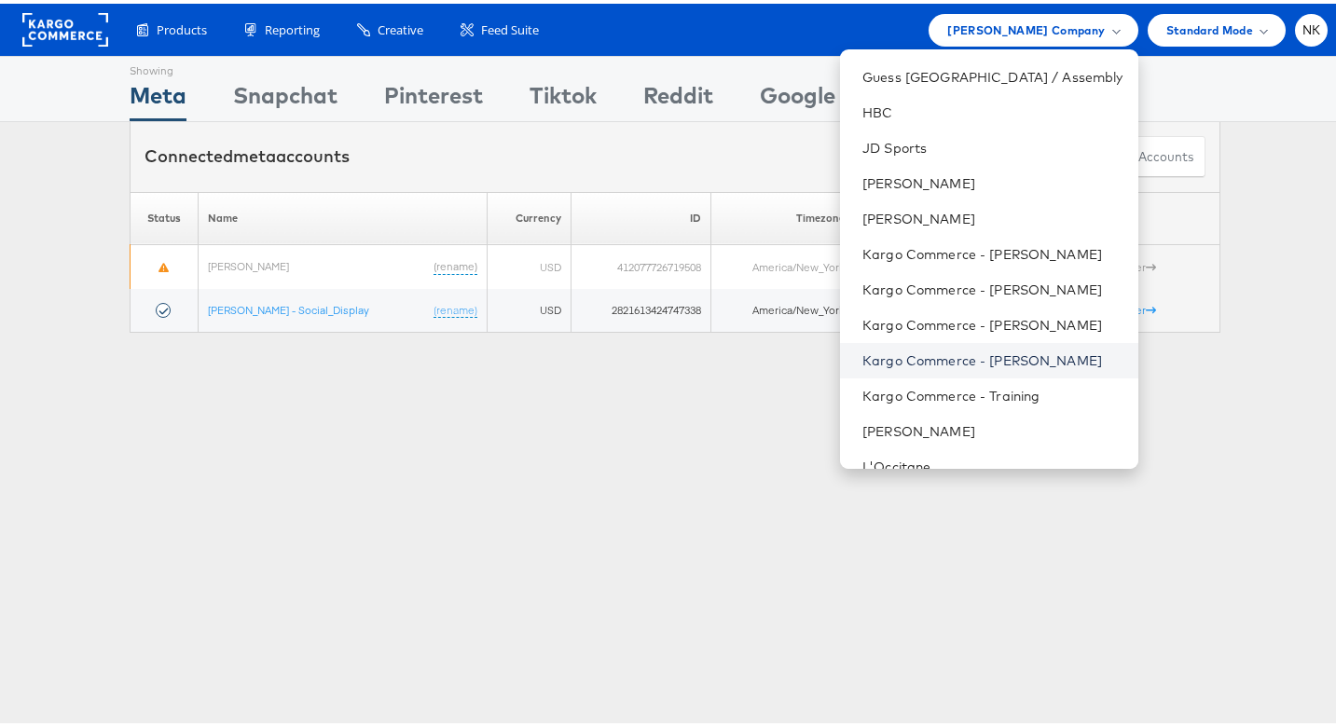
click at [981, 348] on link "Kargo Commerce - Namit Kumar" at bounding box center [992, 357] width 260 height 19
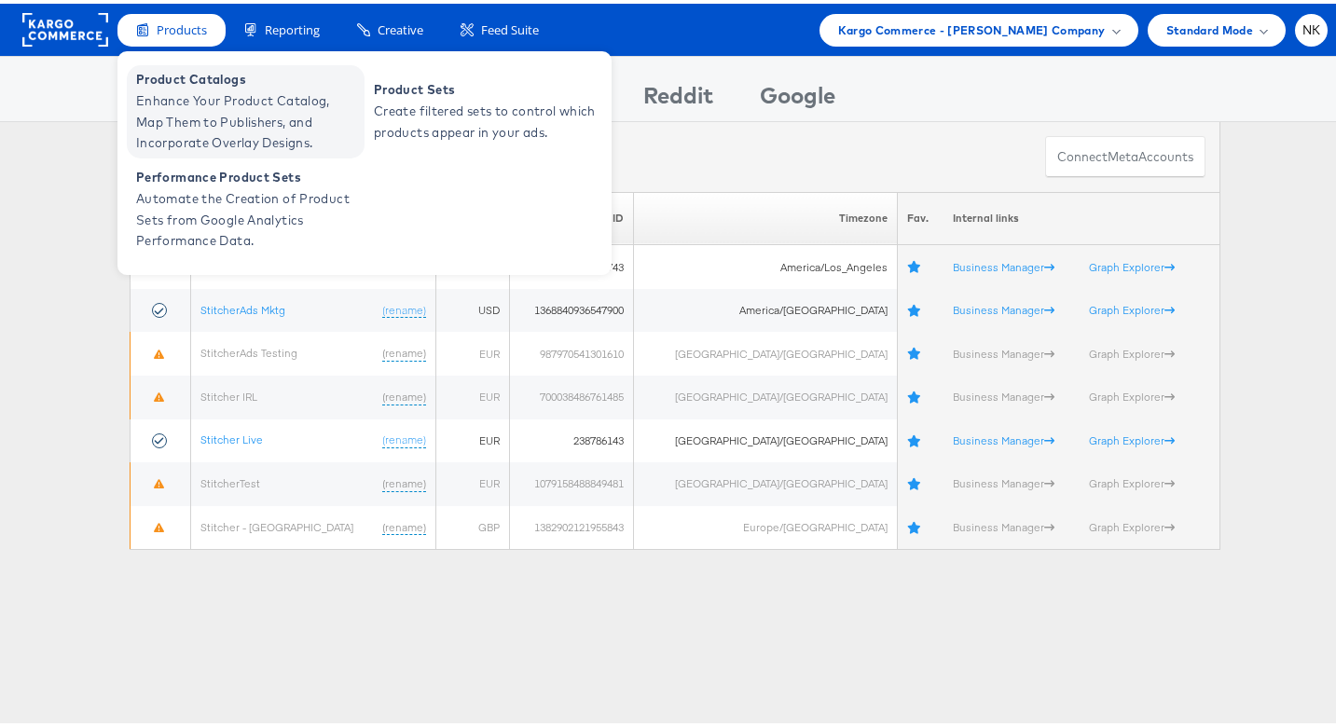
click at [174, 76] on span "Product Catalogs" at bounding box center [248, 75] width 224 height 21
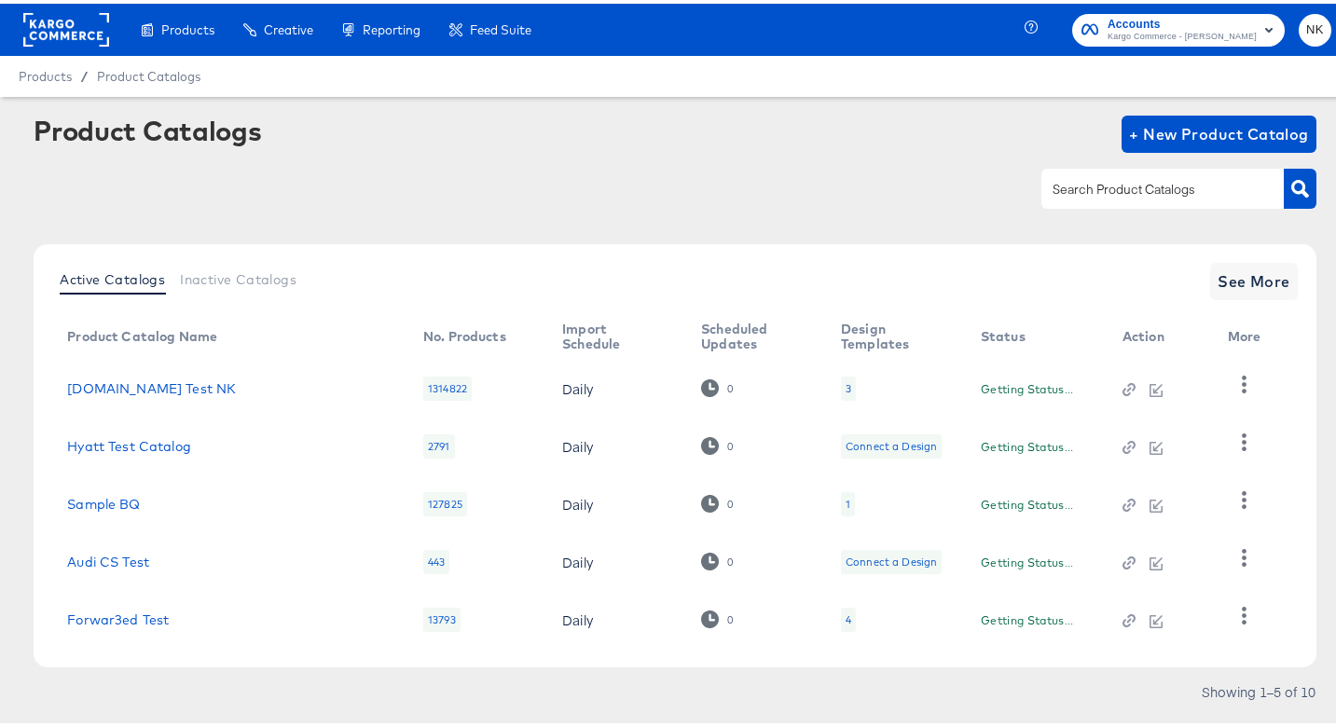
click at [78, 24] on rect at bounding box center [66, 26] width 86 height 34
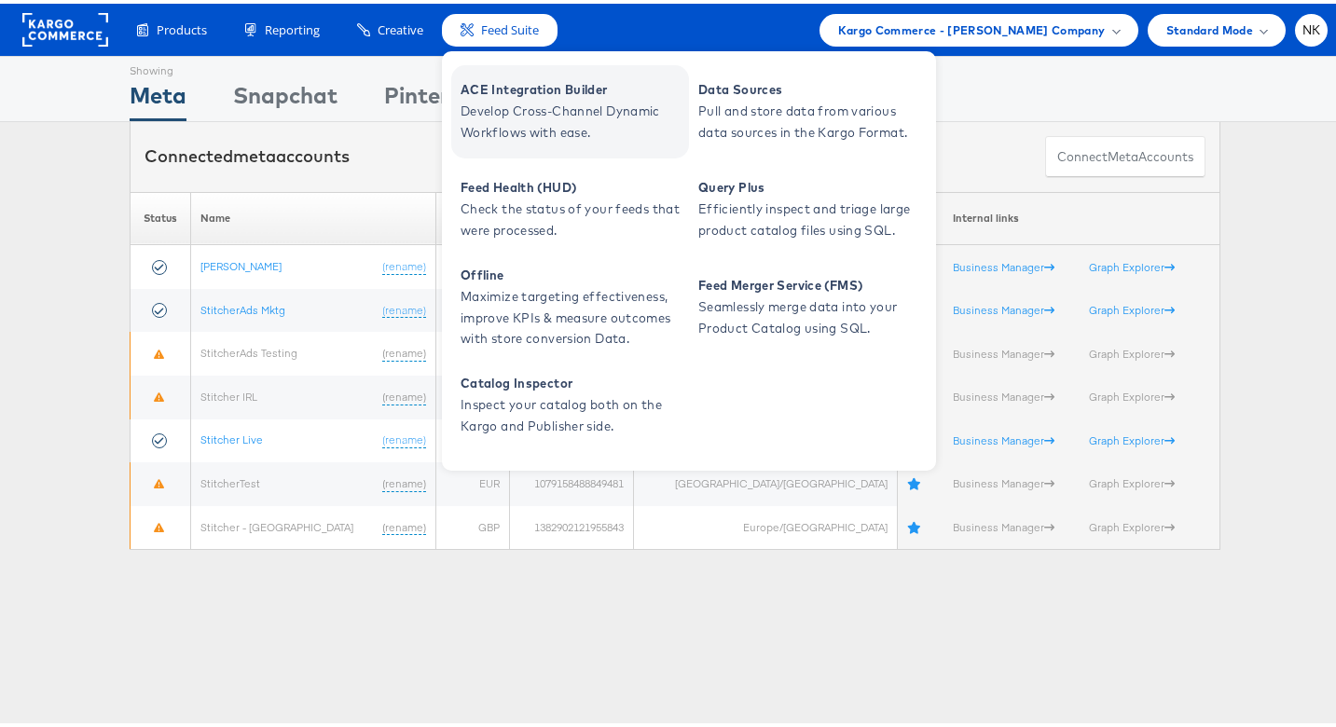
click at [525, 90] on span "ACE Integration Builder" at bounding box center [572, 86] width 224 height 21
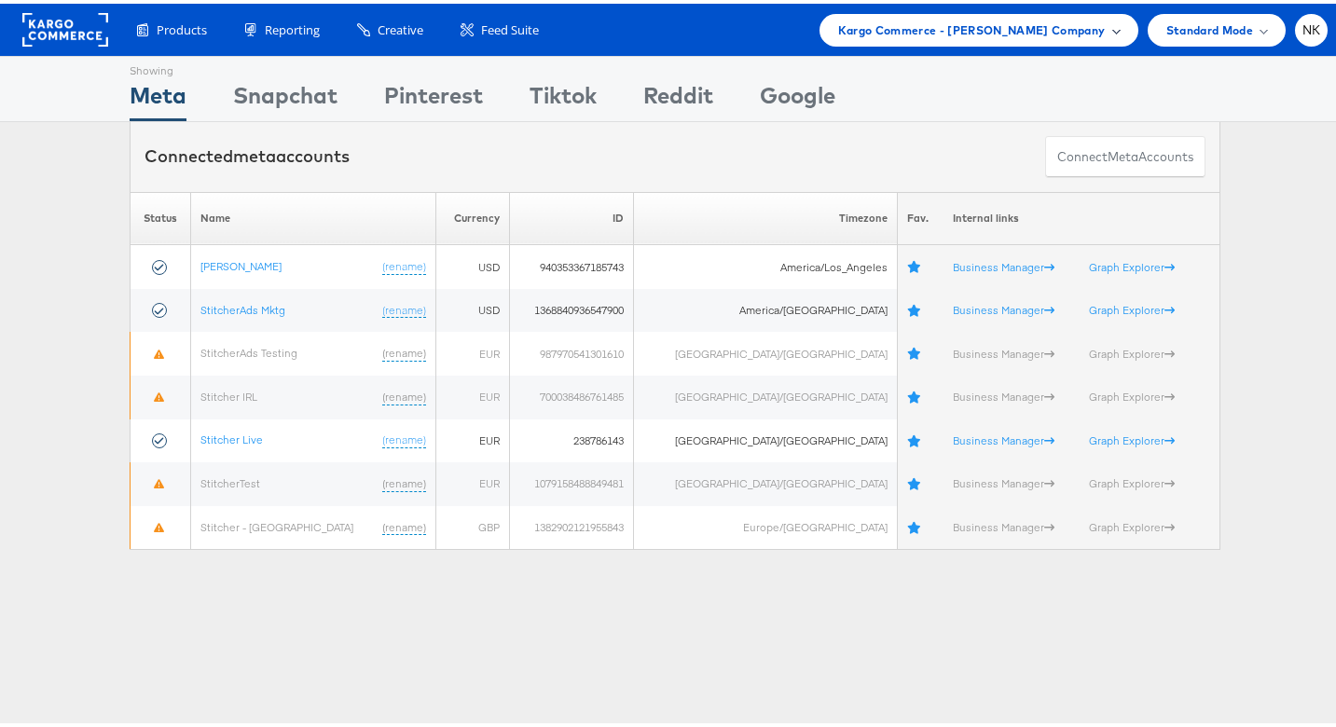
click at [892, 28] on span "Kargo Commerce - [PERSON_NAME] Company" at bounding box center [972, 27] width 268 height 20
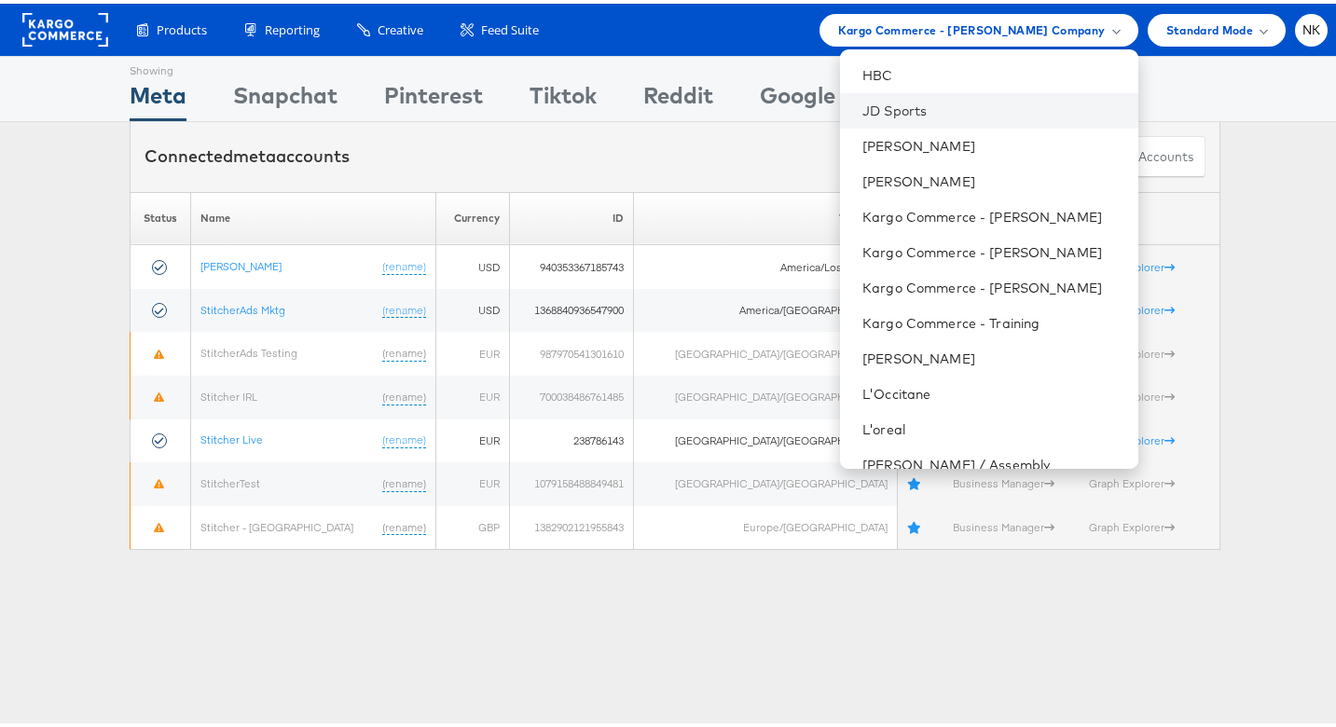
scroll to position [262, 0]
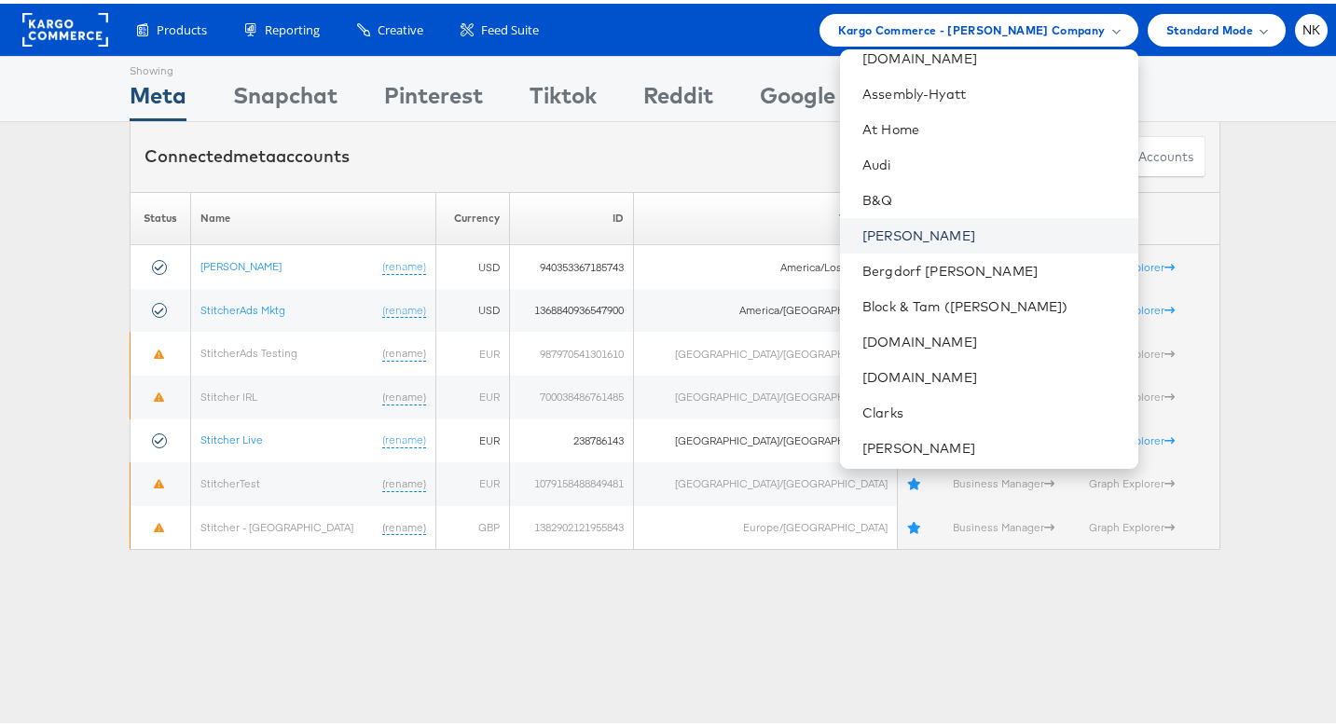
click at [936, 239] on link "Belk" at bounding box center [992, 232] width 260 height 19
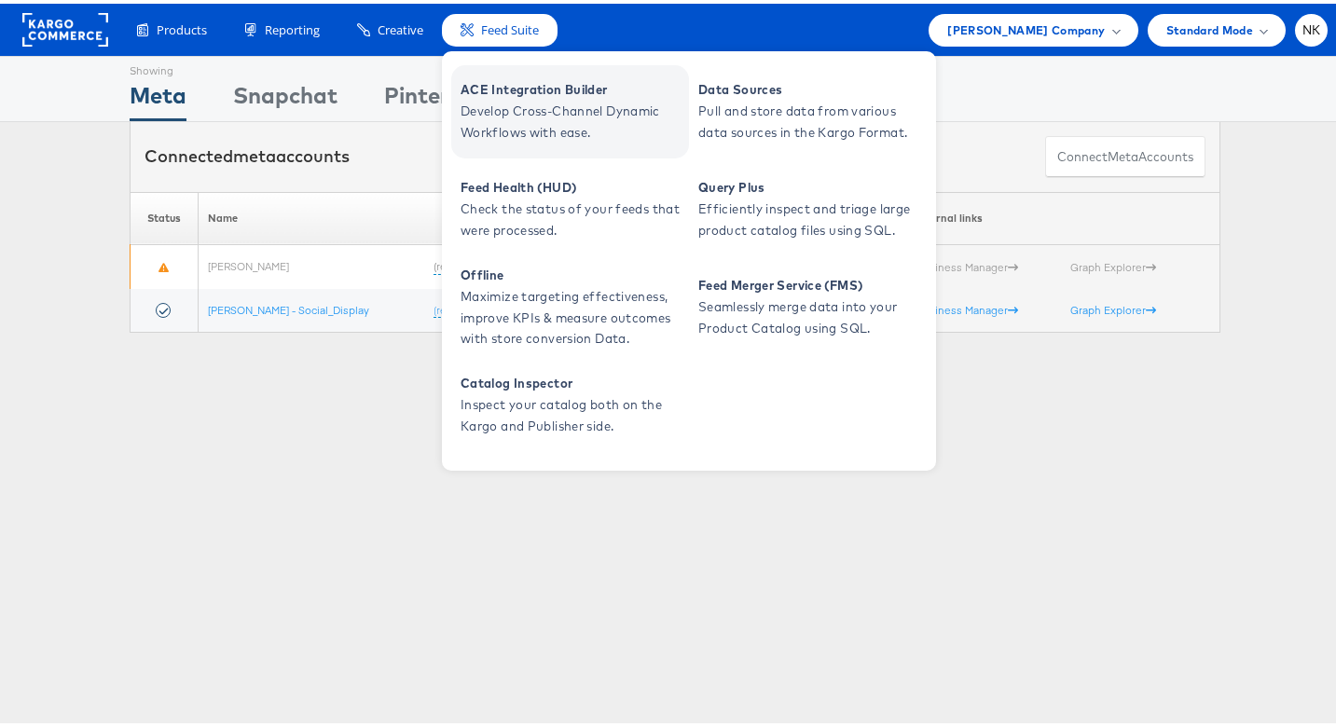
click at [503, 97] on span "Develop Cross-Channel Dynamic Workflows with ease." at bounding box center [572, 118] width 224 height 43
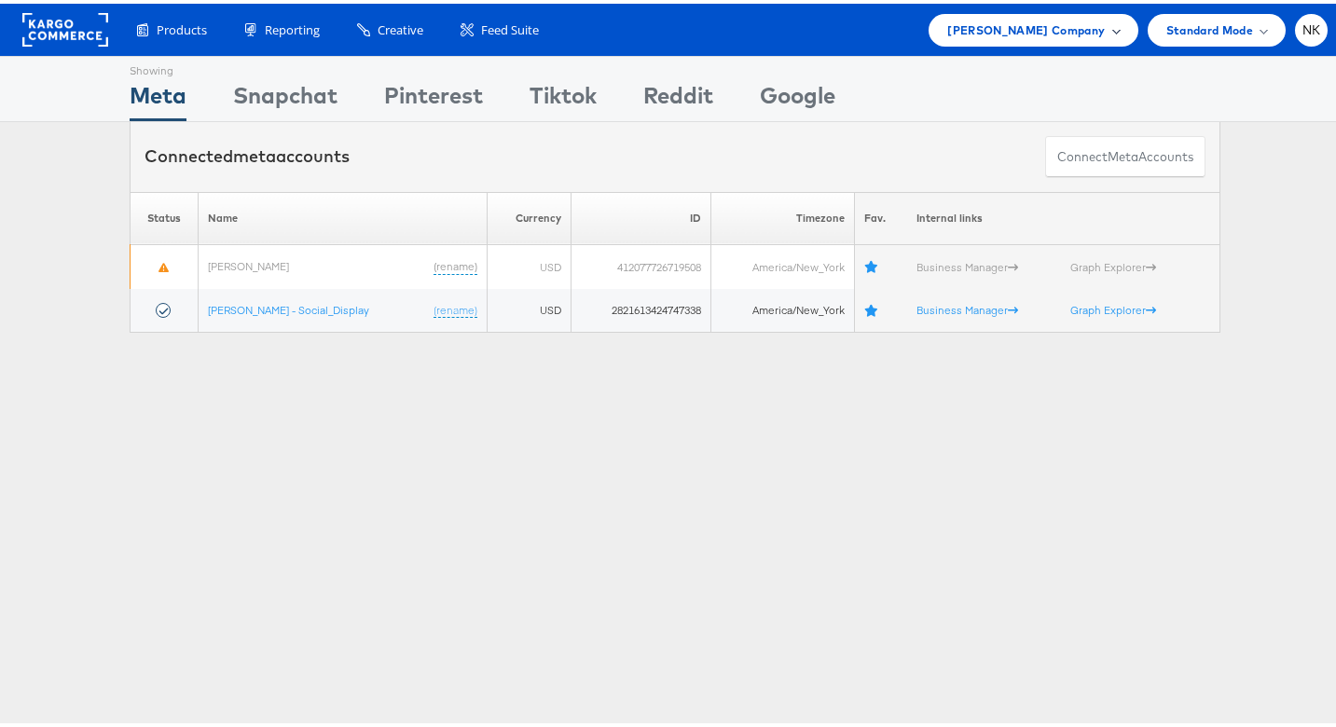
click at [1004, 27] on div "Belk Company" at bounding box center [1032, 26] width 209 height 33
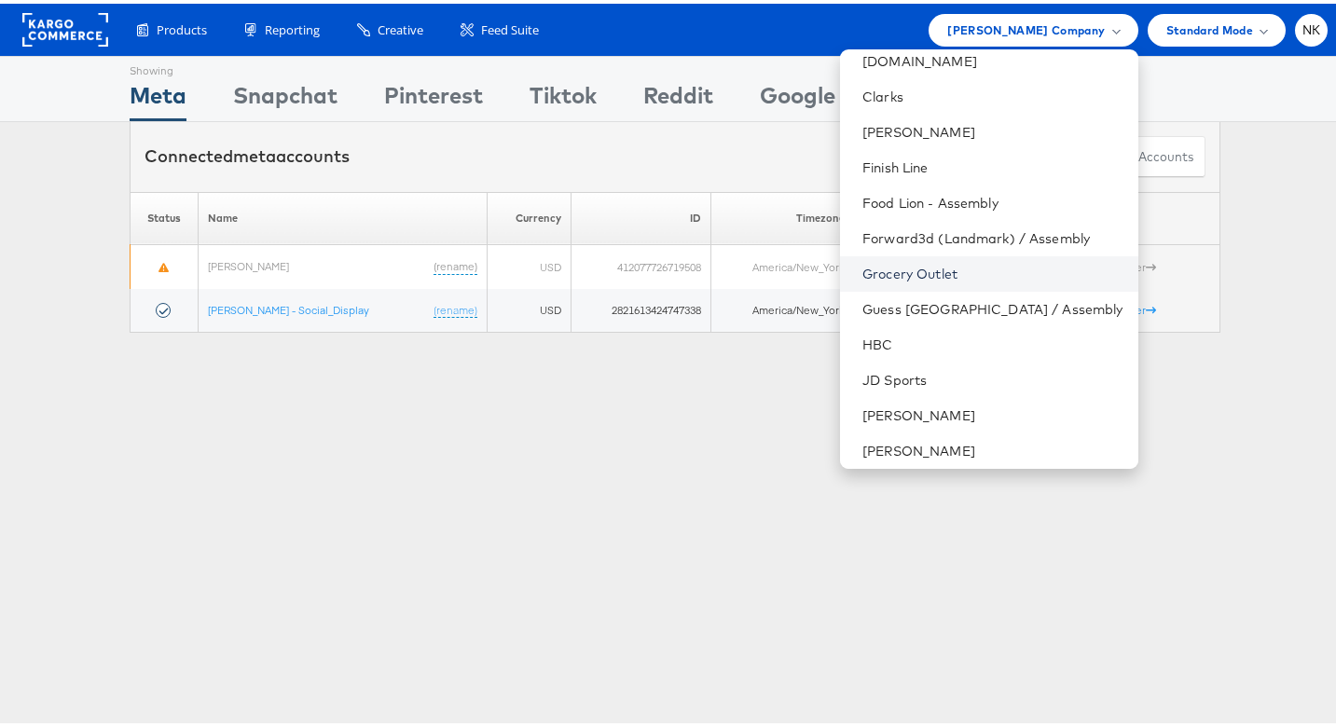
scroll to position [838, 0]
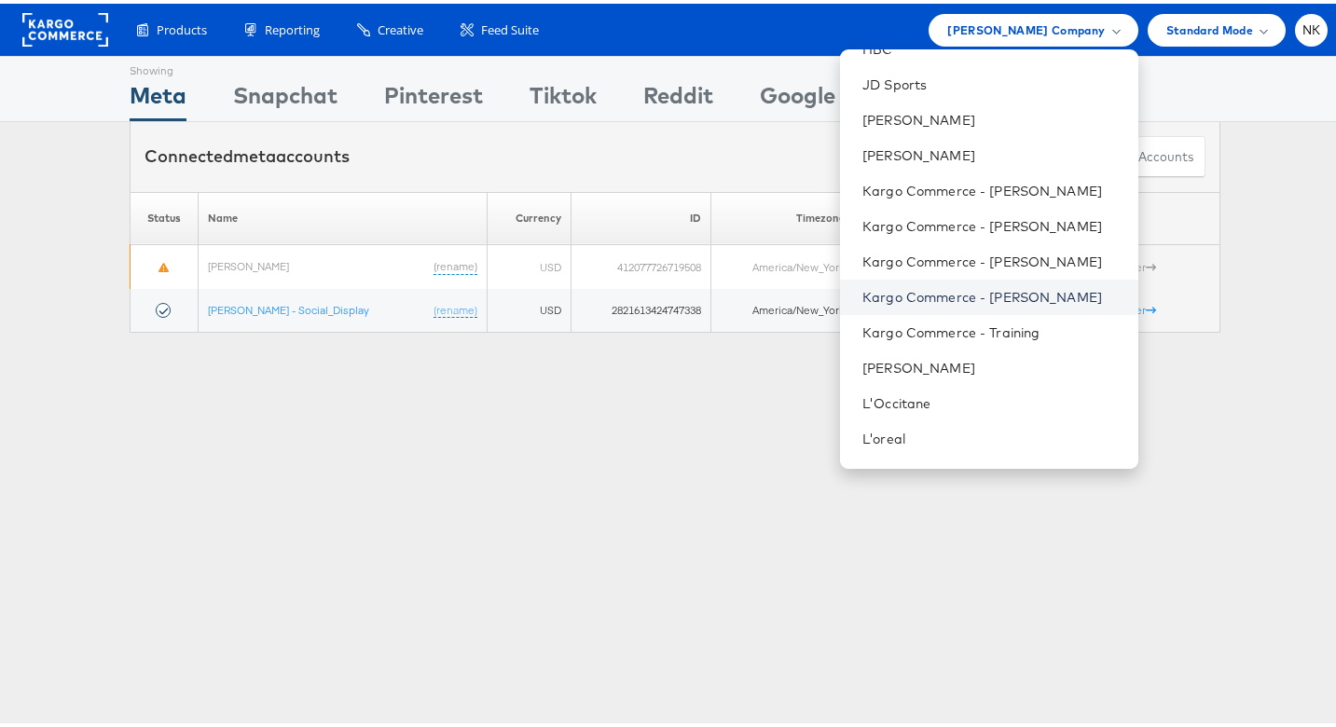
click at [976, 290] on link "Kargo Commerce - Namit Kumar" at bounding box center [992, 293] width 260 height 19
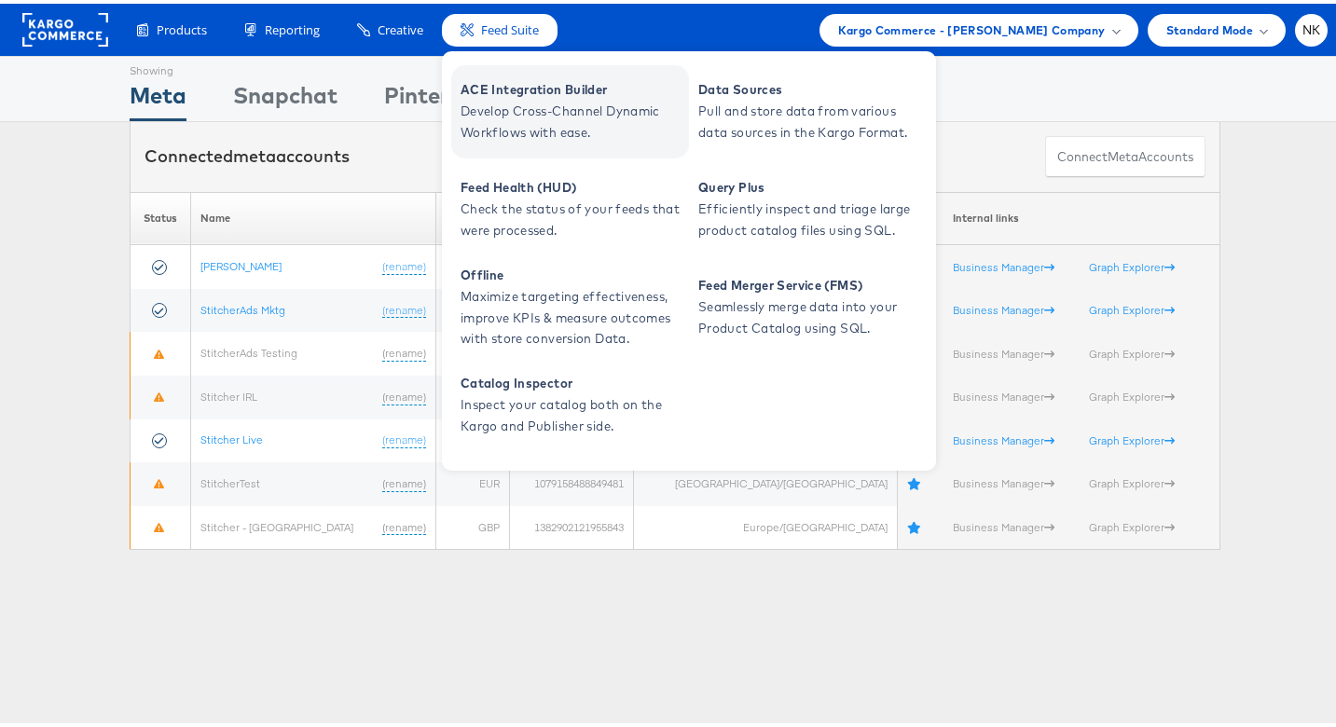
click at [488, 77] on span "ACE Integration Builder" at bounding box center [572, 86] width 224 height 21
click at [489, 91] on span "ACE Integration Builder" at bounding box center [572, 86] width 224 height 21
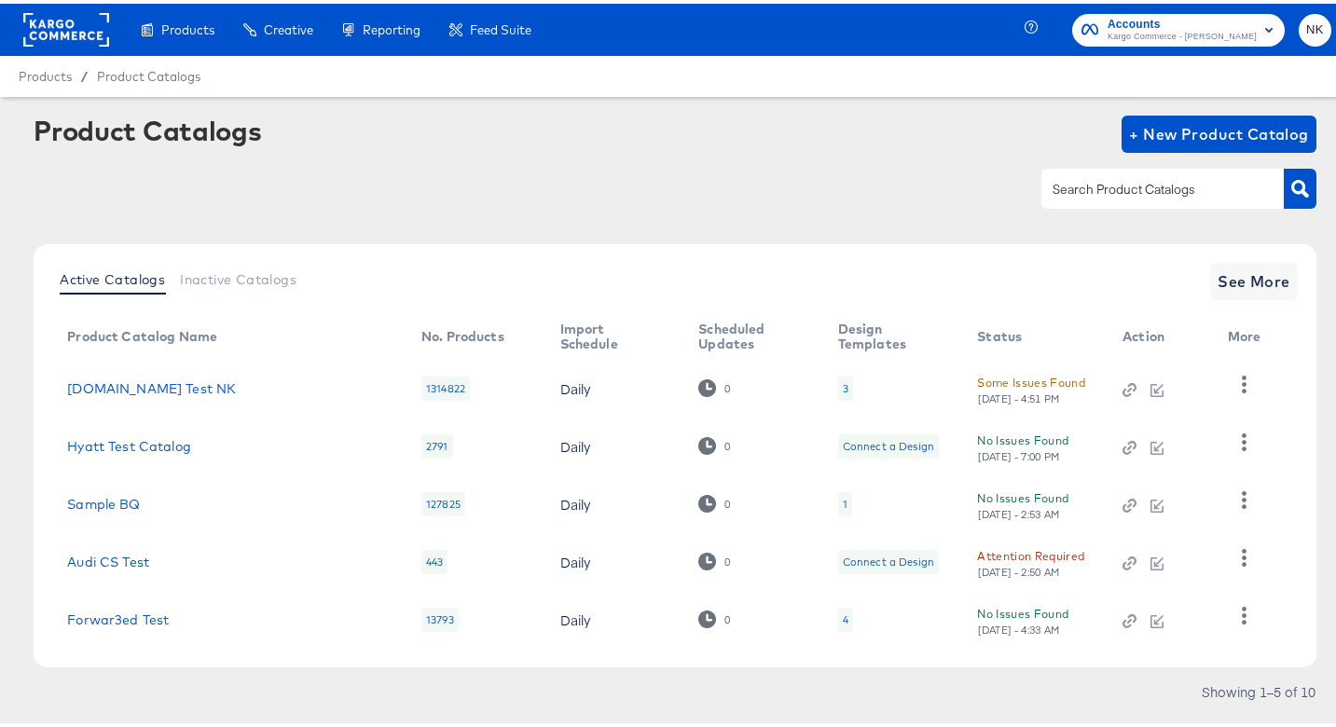
click at [81, 23] on rect at bounding box center [66, 26] width 86 height 34
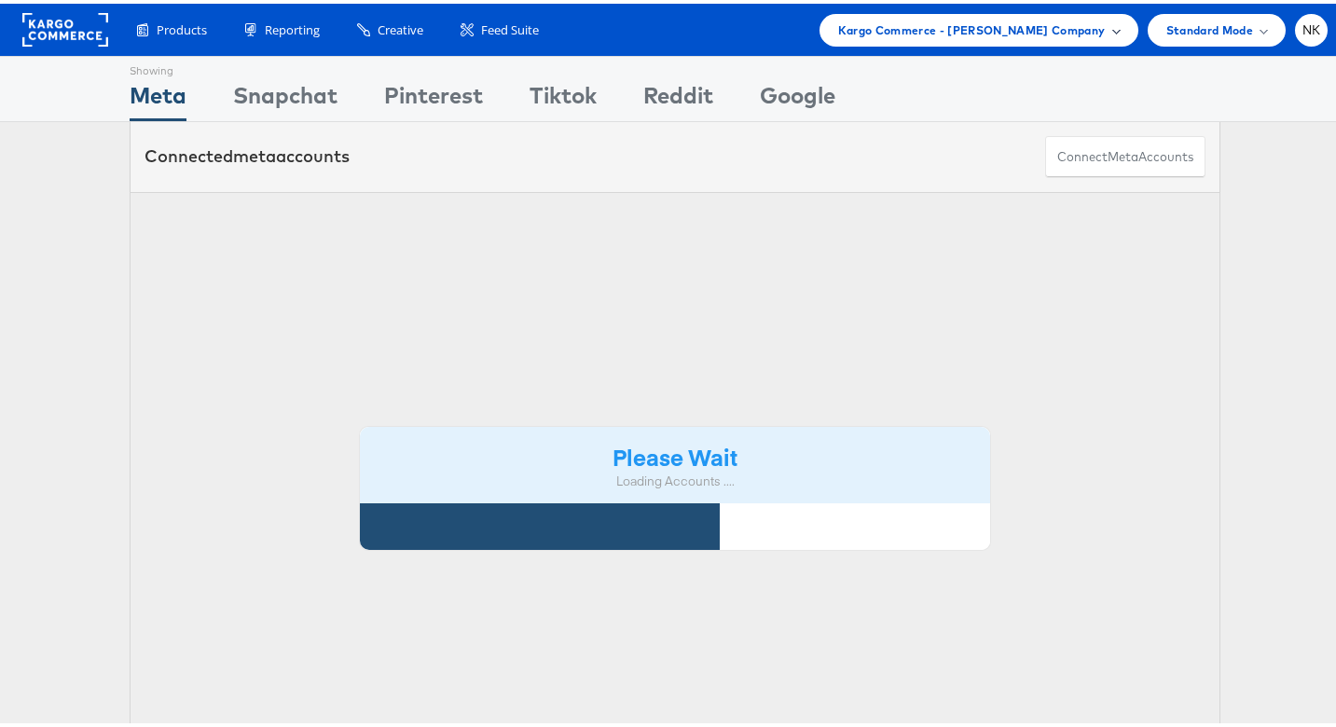
click at [1094, 38] on div "Kargo Commerce - Namit Kumar Company" at bounding box center [978, 26] width 319 height 33
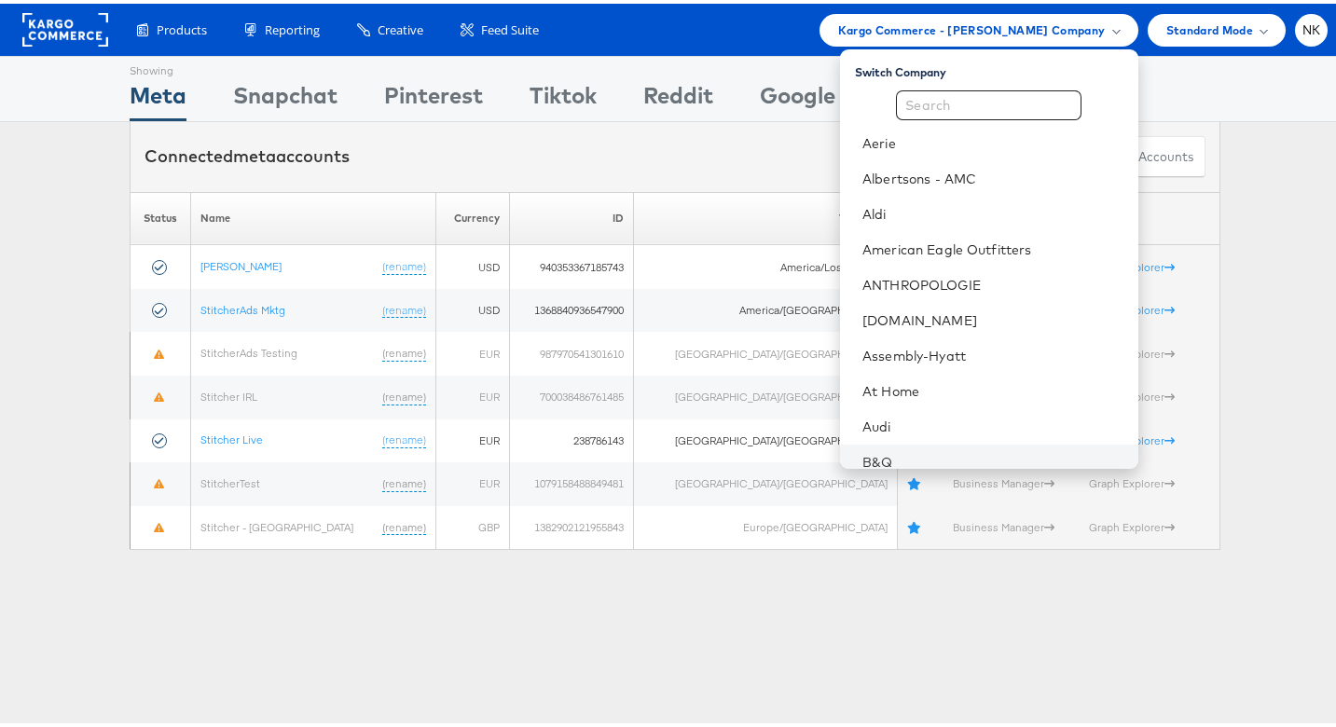
scroll to position [74, 0]
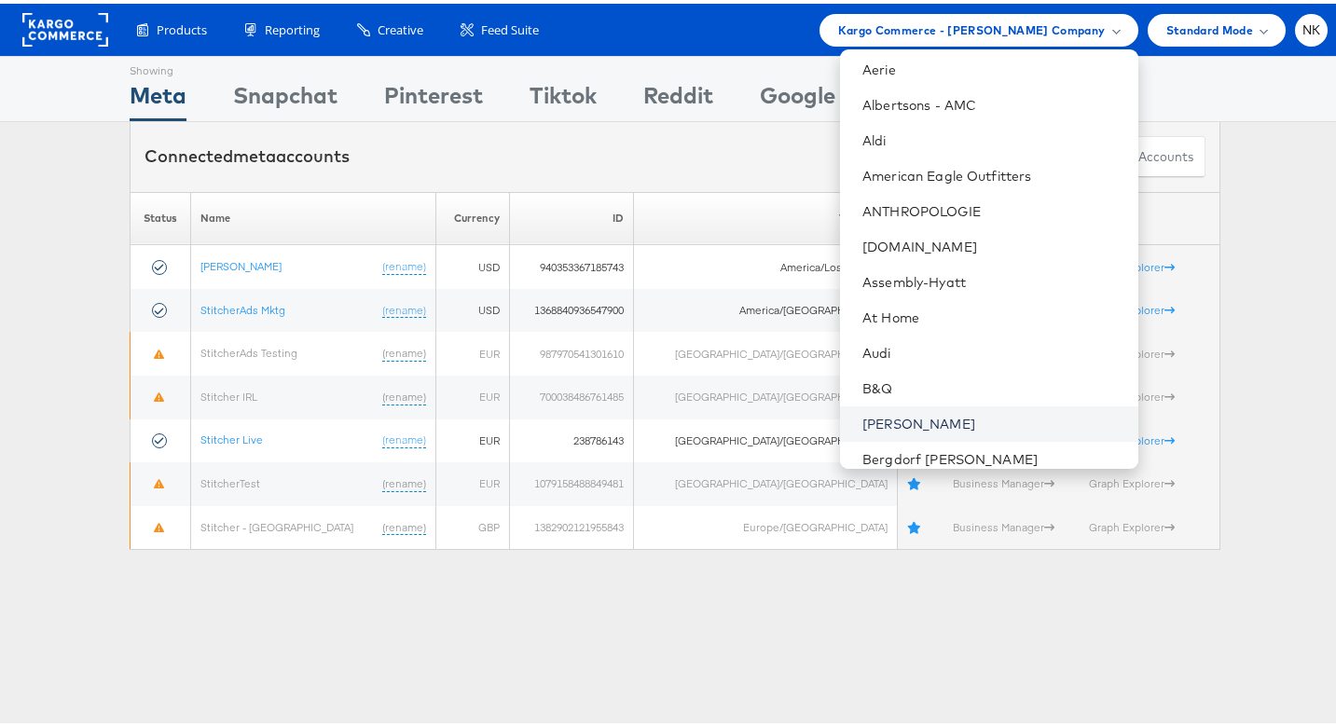
click at [918, 411] on link "Belk" at bounding box center [992, 420] width 260 height 19
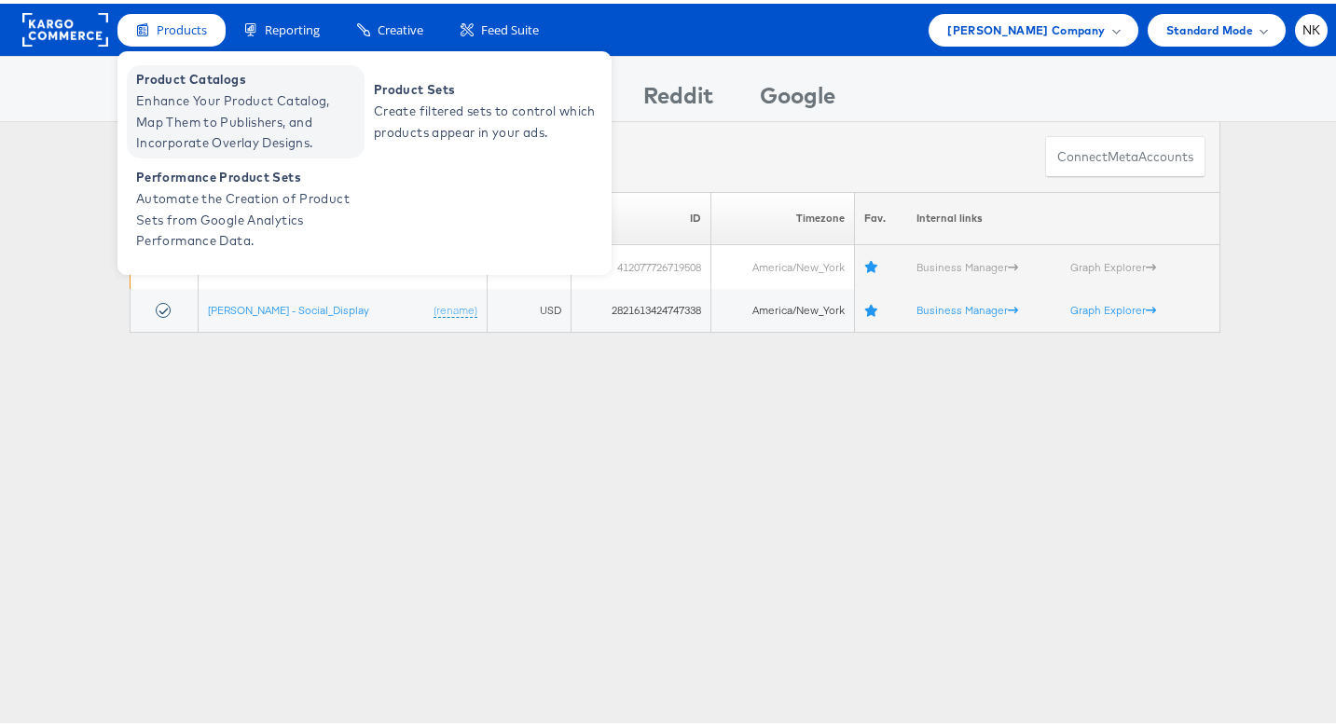
click at [188, 96] on span "Enhance Your Product Catalog, Map Them to Publishers, and Incorporate Overlay D…" at bounding box center [248, 118] width 224 height 63
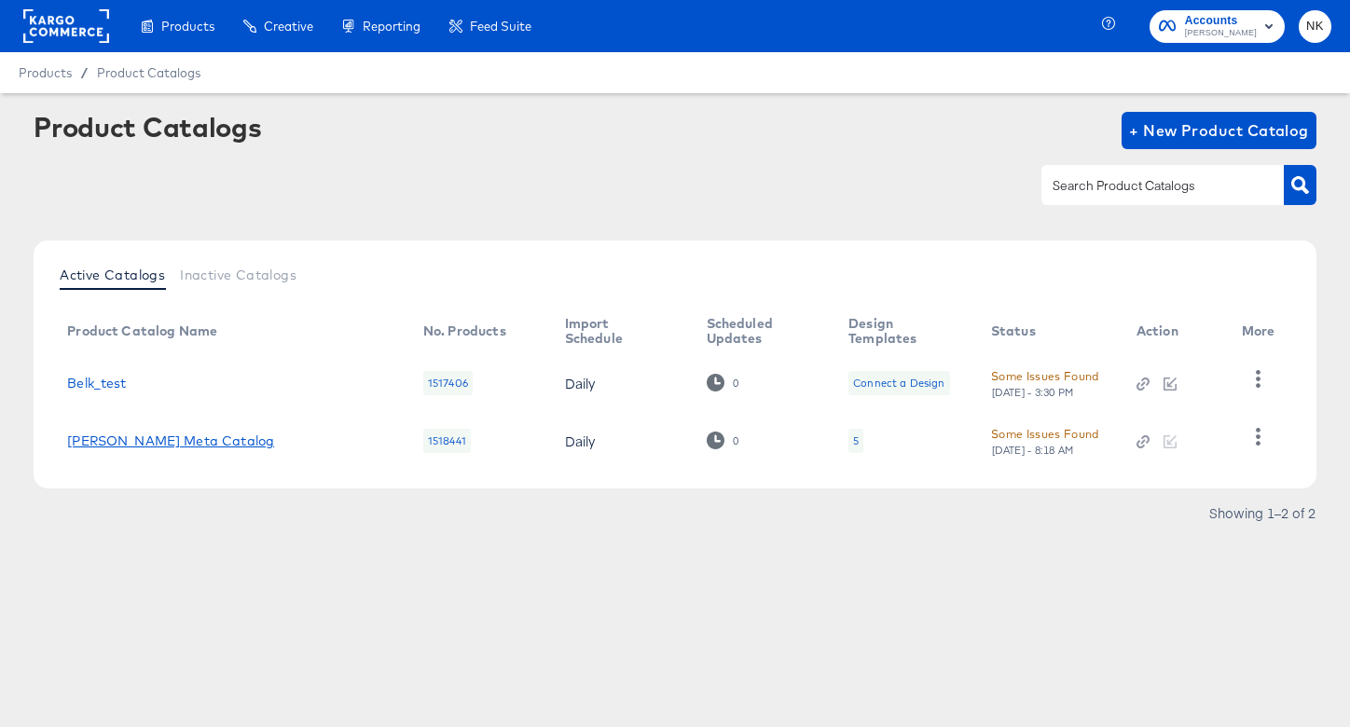
click at [147, 434] on link "[PERSON_NAME] Meta Catalog" at bounding box center [170, 440] width 207 height 15
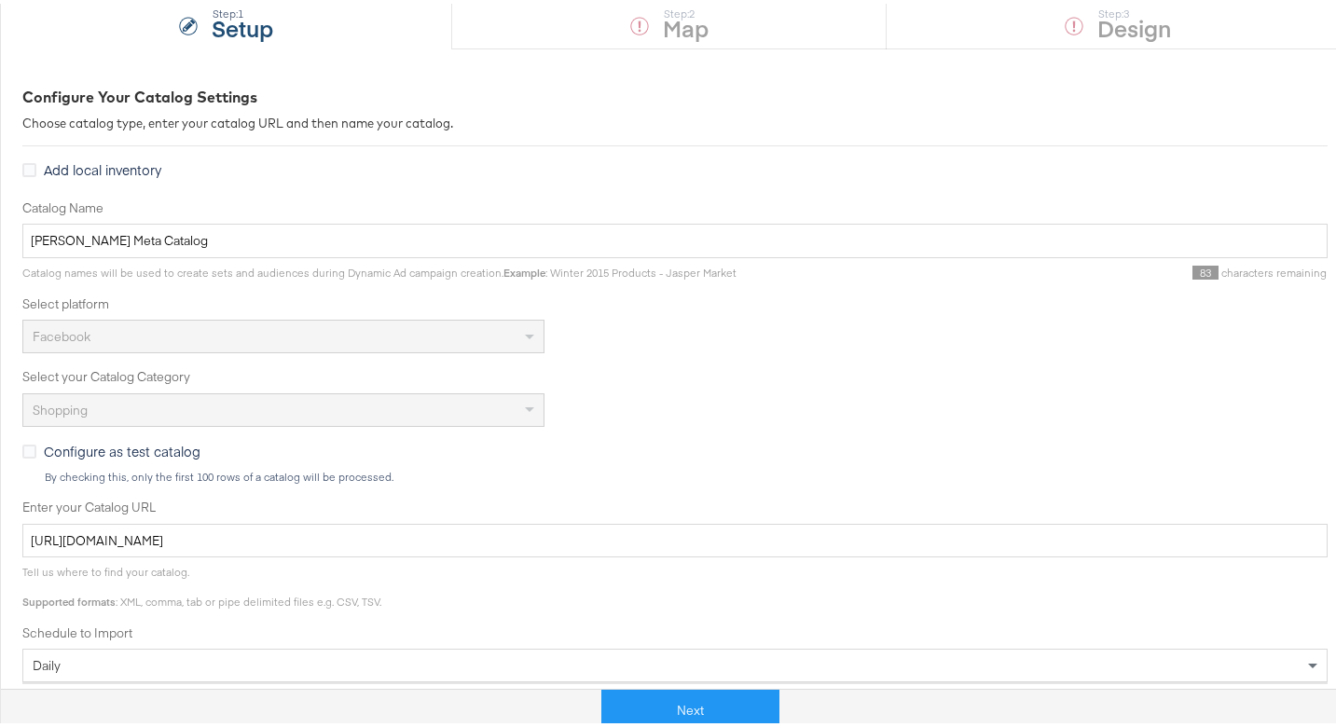
scroll to position [384, 0]
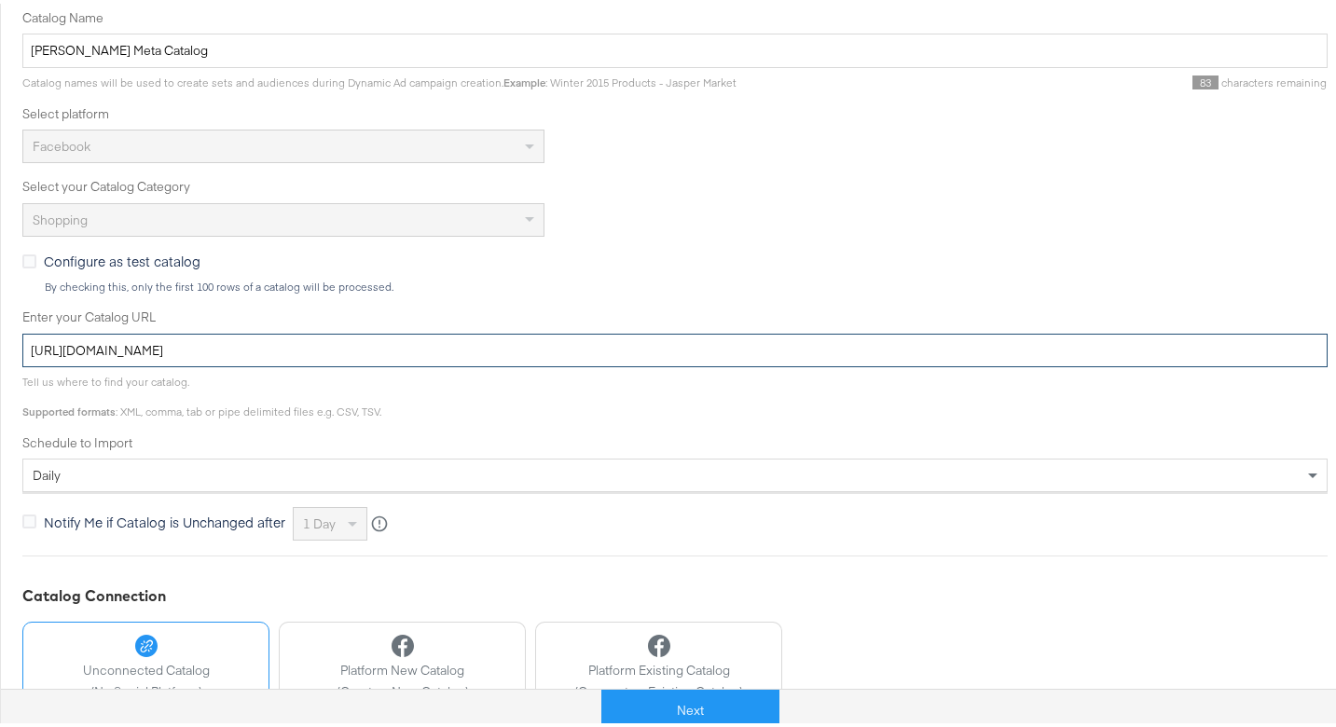
drag, startPoint x: 521, startPoint y: 351, endPoint x: -14, endPoint y: 351, distance: 535.1
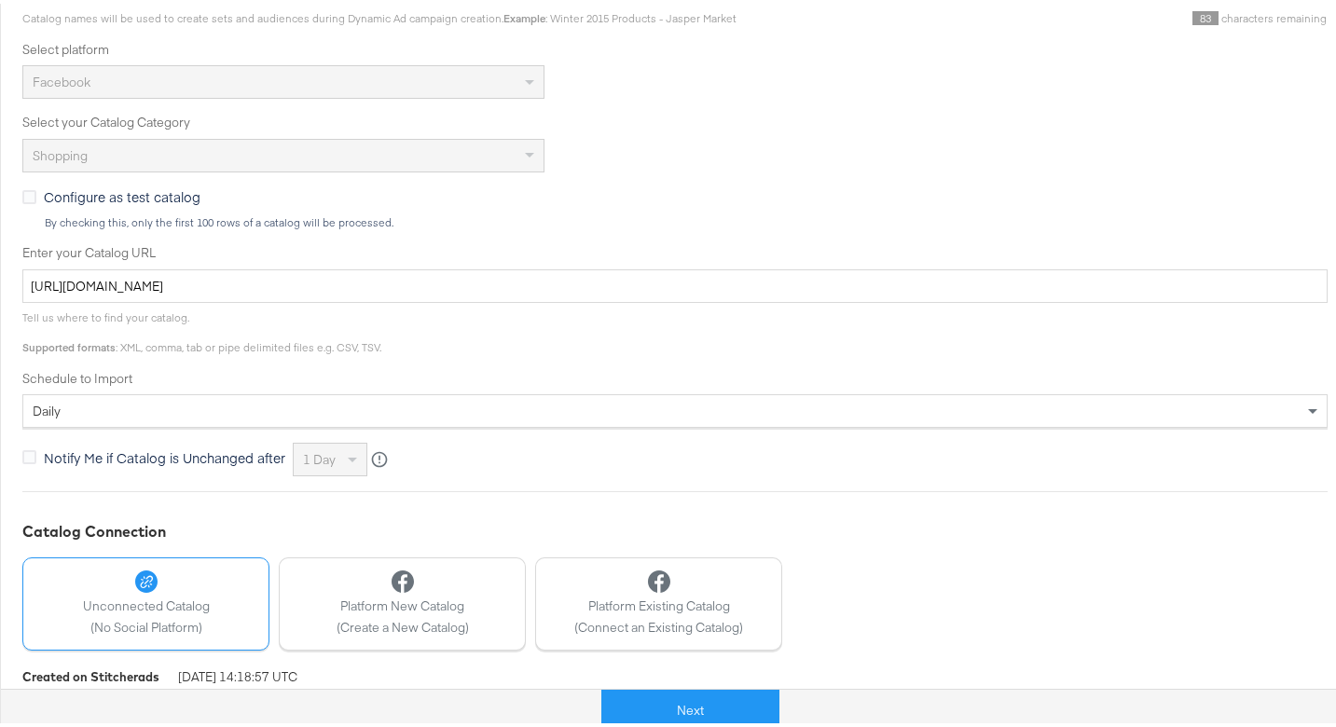
scroll to position [525, 0]
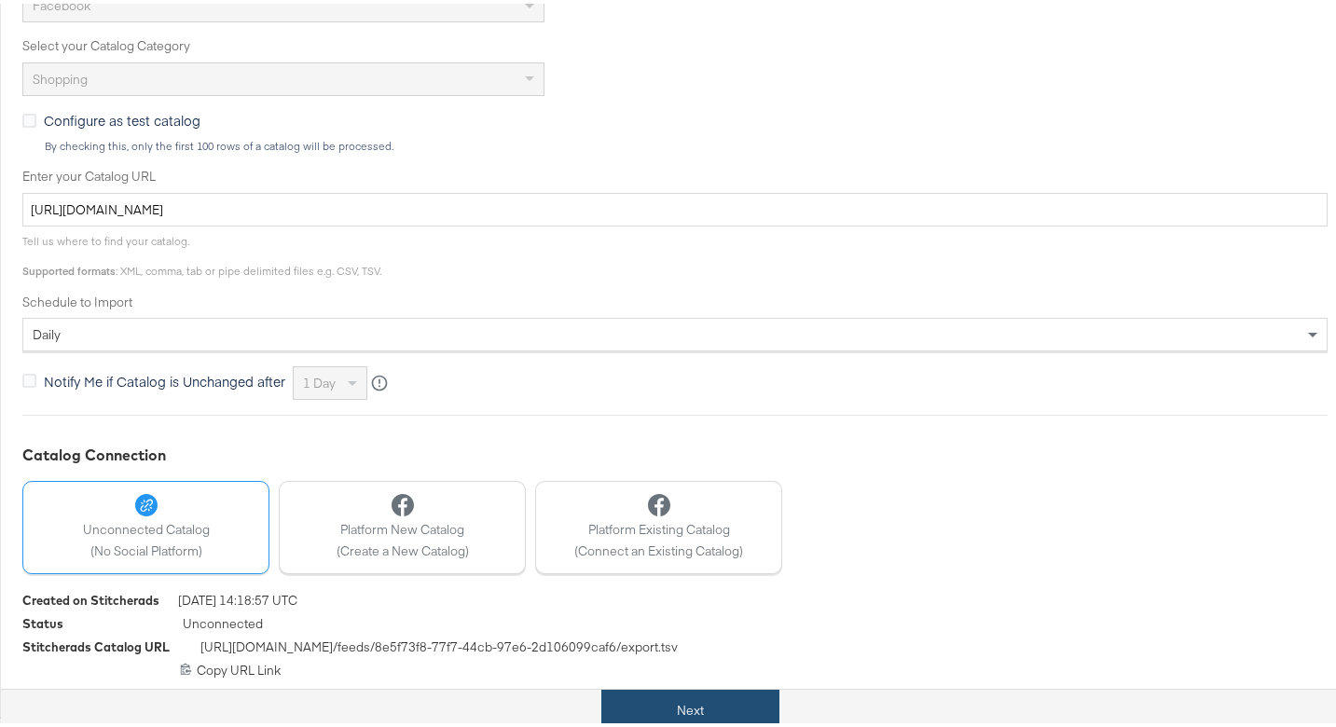
click at [731, 710] on button "Next" at bounding box center [690, 707] width 178 height 42
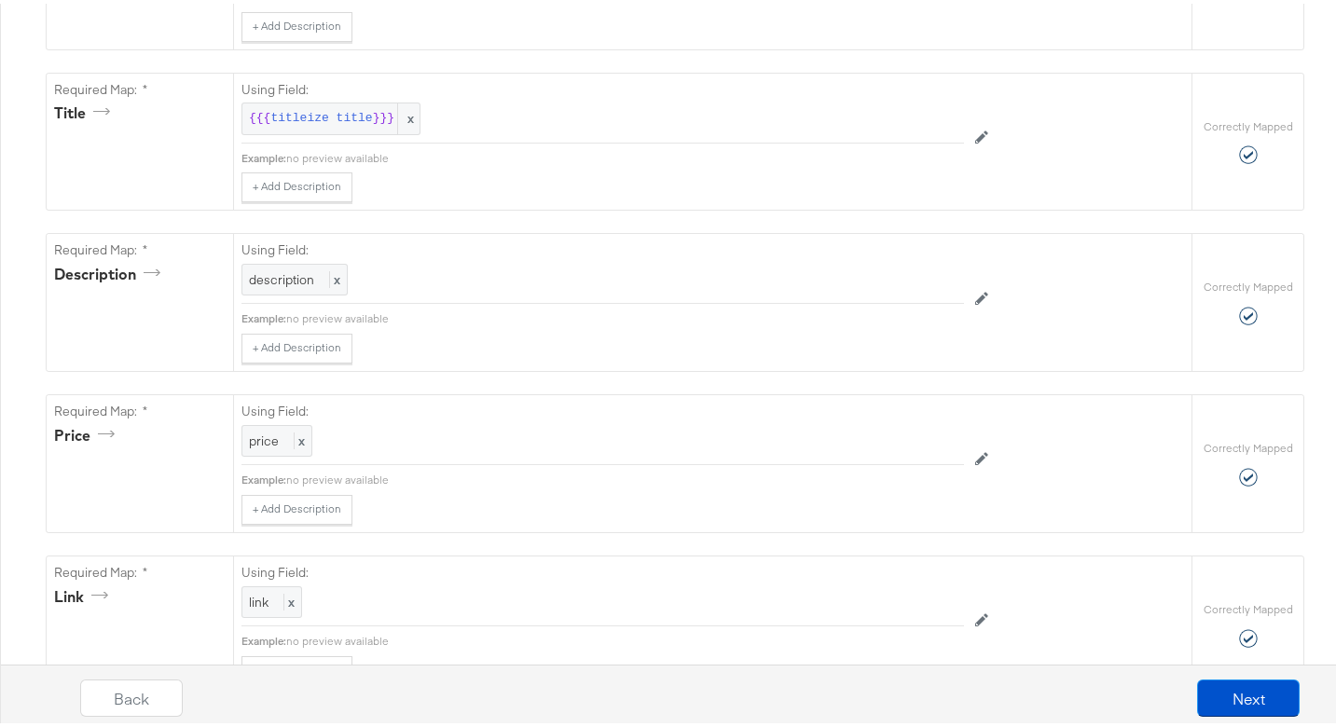
scroll to position [0, 0]
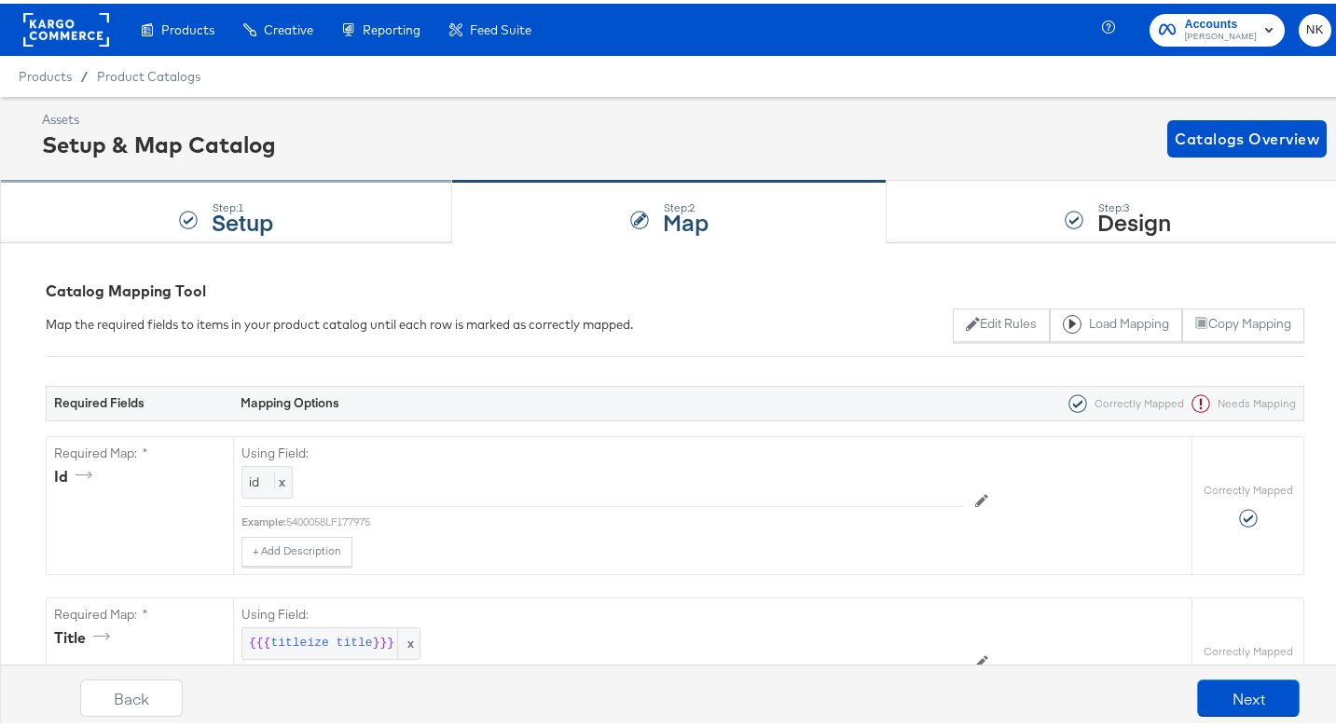
click at [305, 218] on div "Step: 1 Setup" at bounding box center [226, 209] width 452 height 62
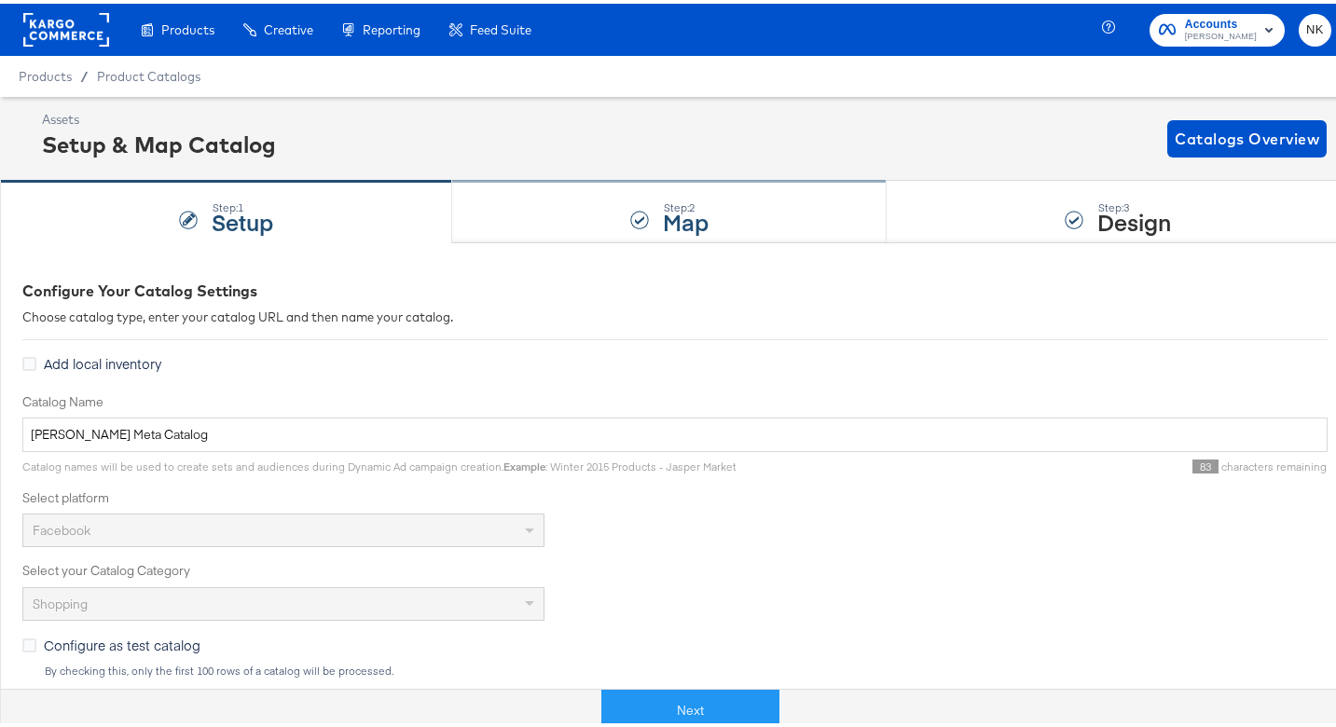
click at [570, 217] on div "Step: 2 Map" at bounding box center [669, 209] width 435 height 62
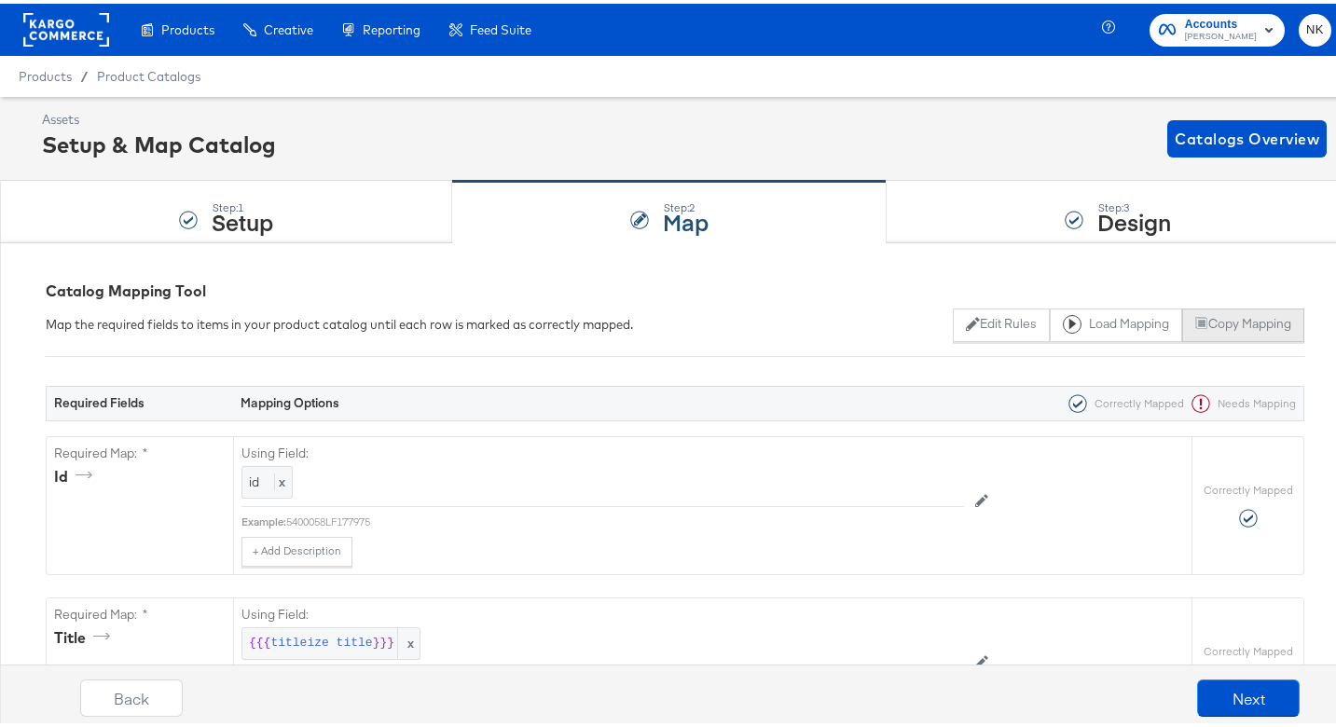
click at [1195, 317] on icon at bounding box center [1200, 319] width 10 height 11
click at [1021, 186] on div "Step: 3 Design" at bounding box center [1118, 209] width 463 height 62
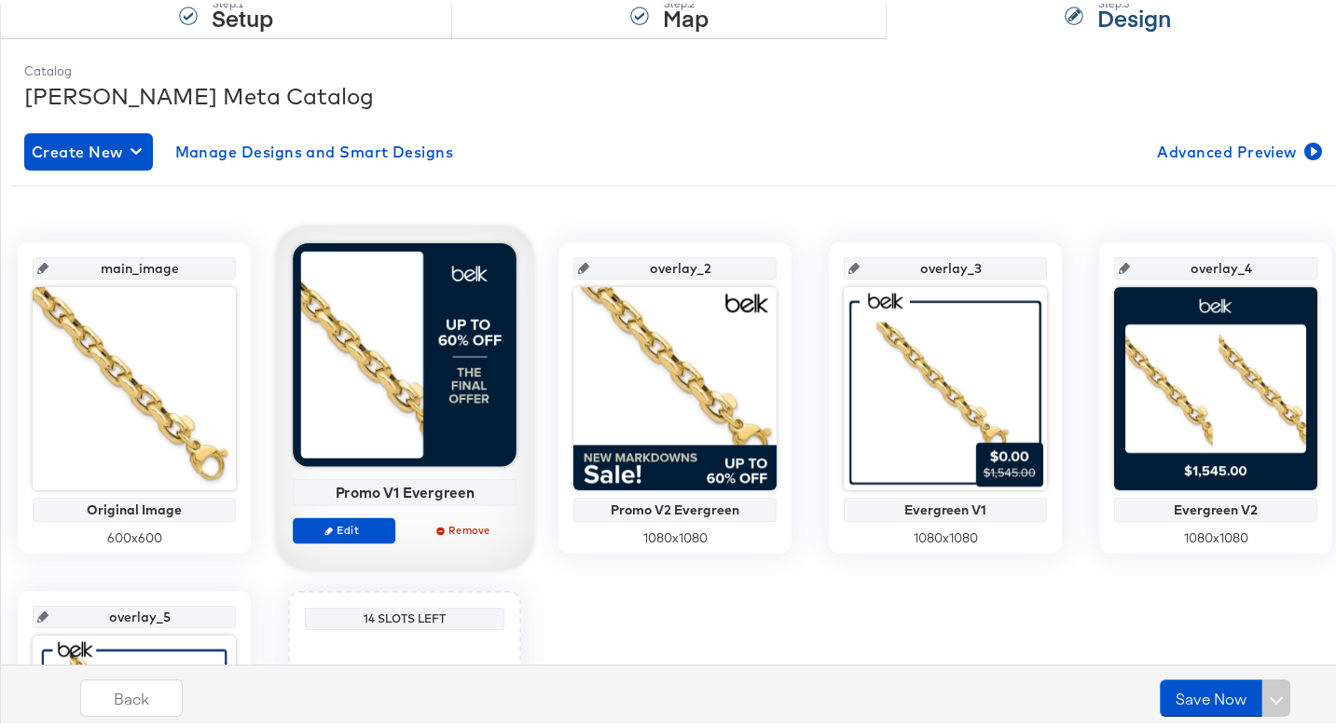
scroll to position [228, 0]
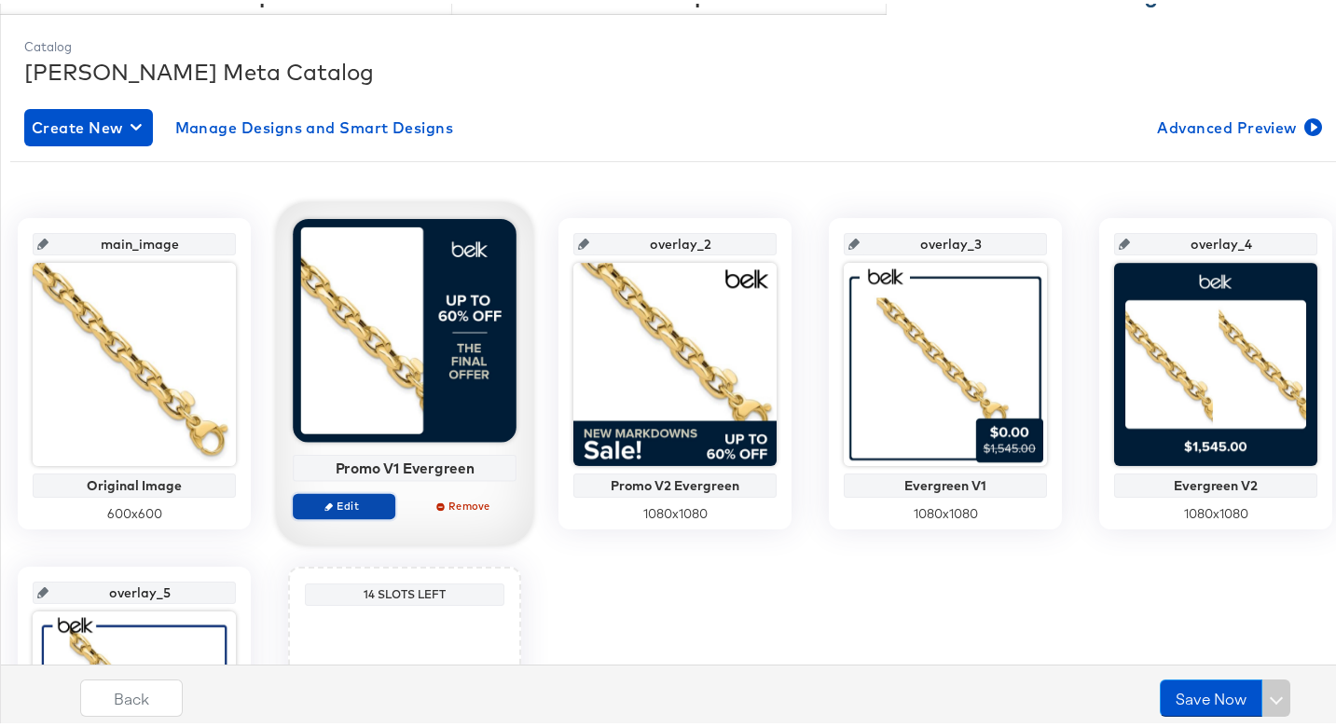
click at [367, 491] on button "Edit" at bounding box center [344, 502] width 103 height 26
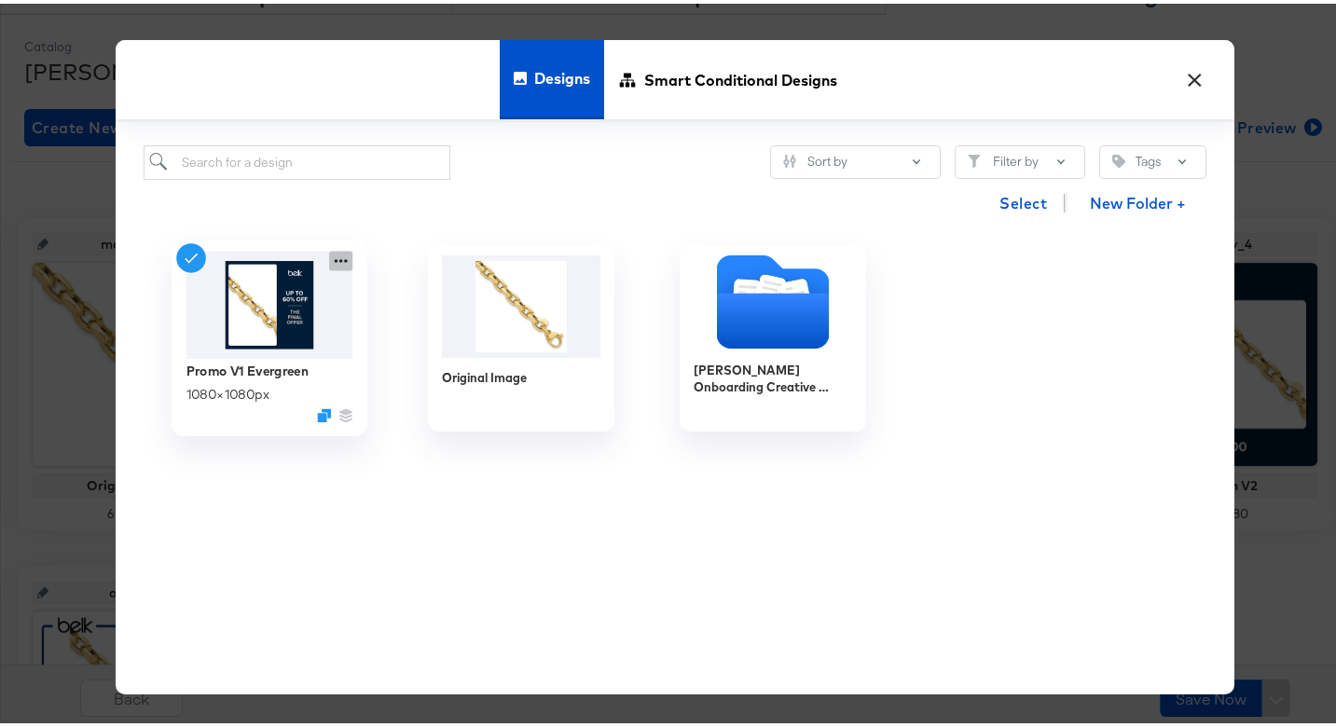
click at [329, 254] on icon at bounding box center [340, 258] width 23 height 20
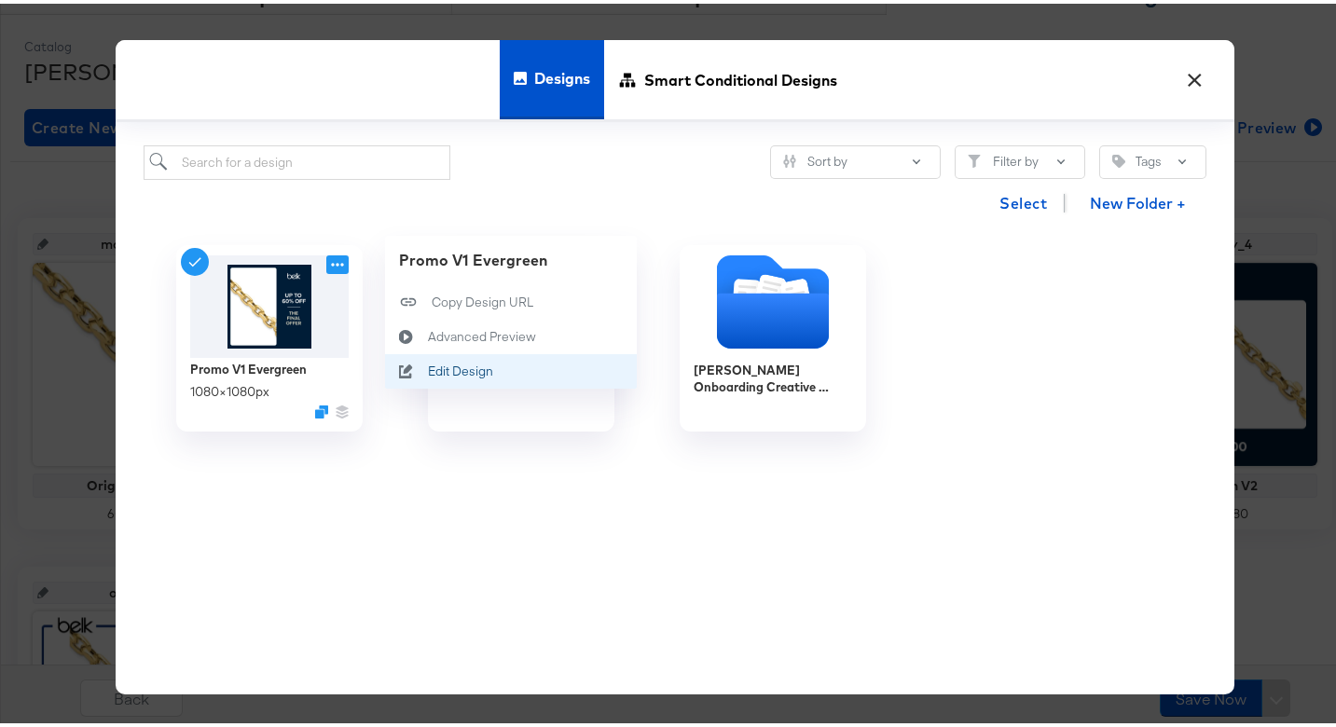
click at [428, 368] on div "Edit Design Edit Design" at bounding box center [428, 368] width 0 height 0
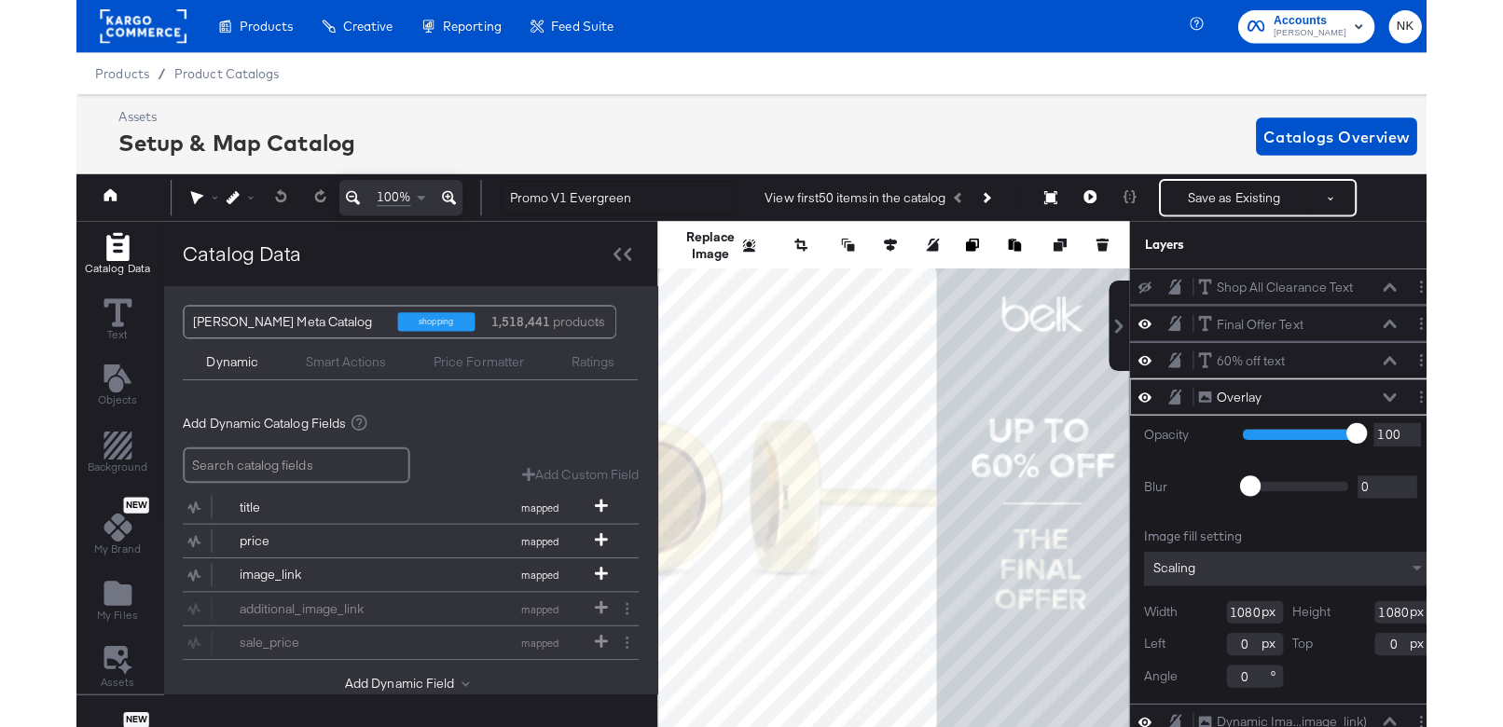
scroll to position [116, 0]
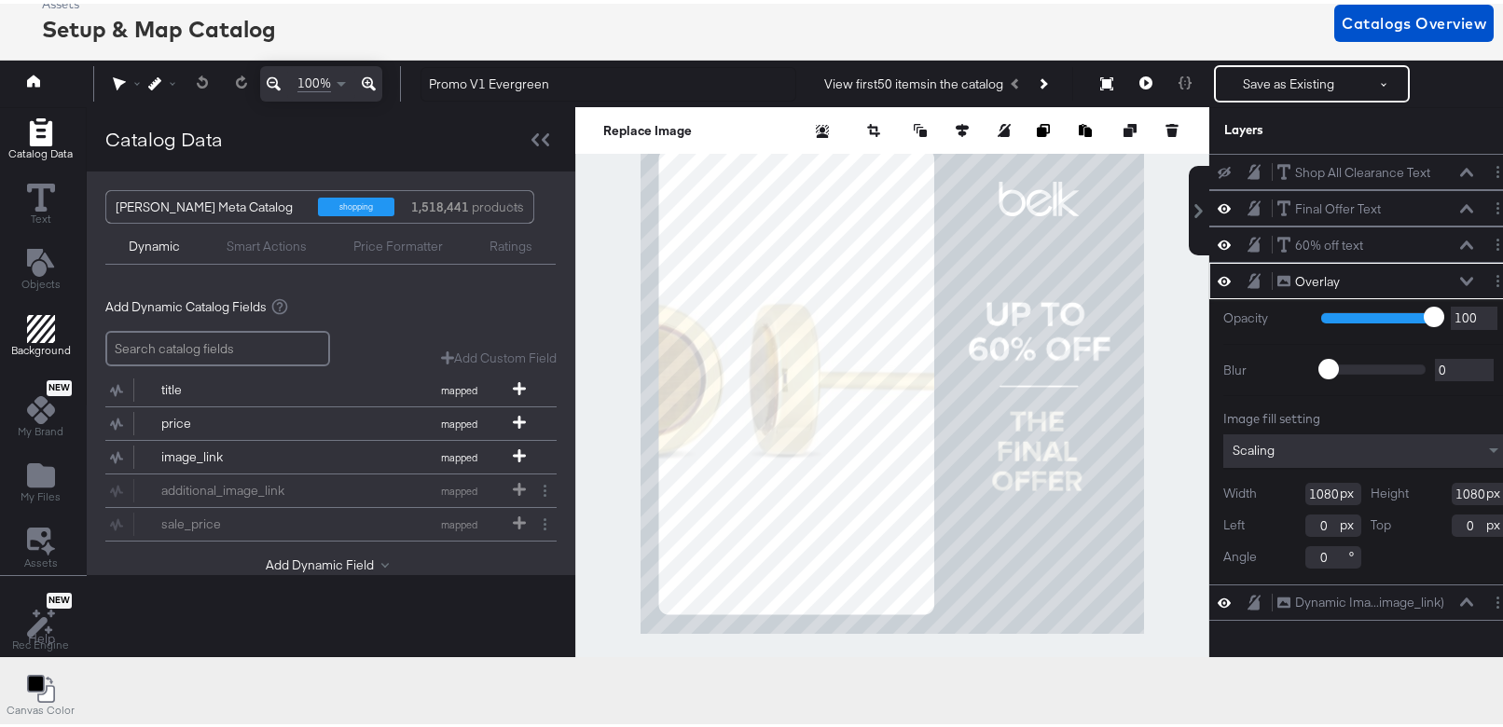
click at [41, 326] on icon "Add Rectangle" at bounding box center [41, 325] width 28 height 28
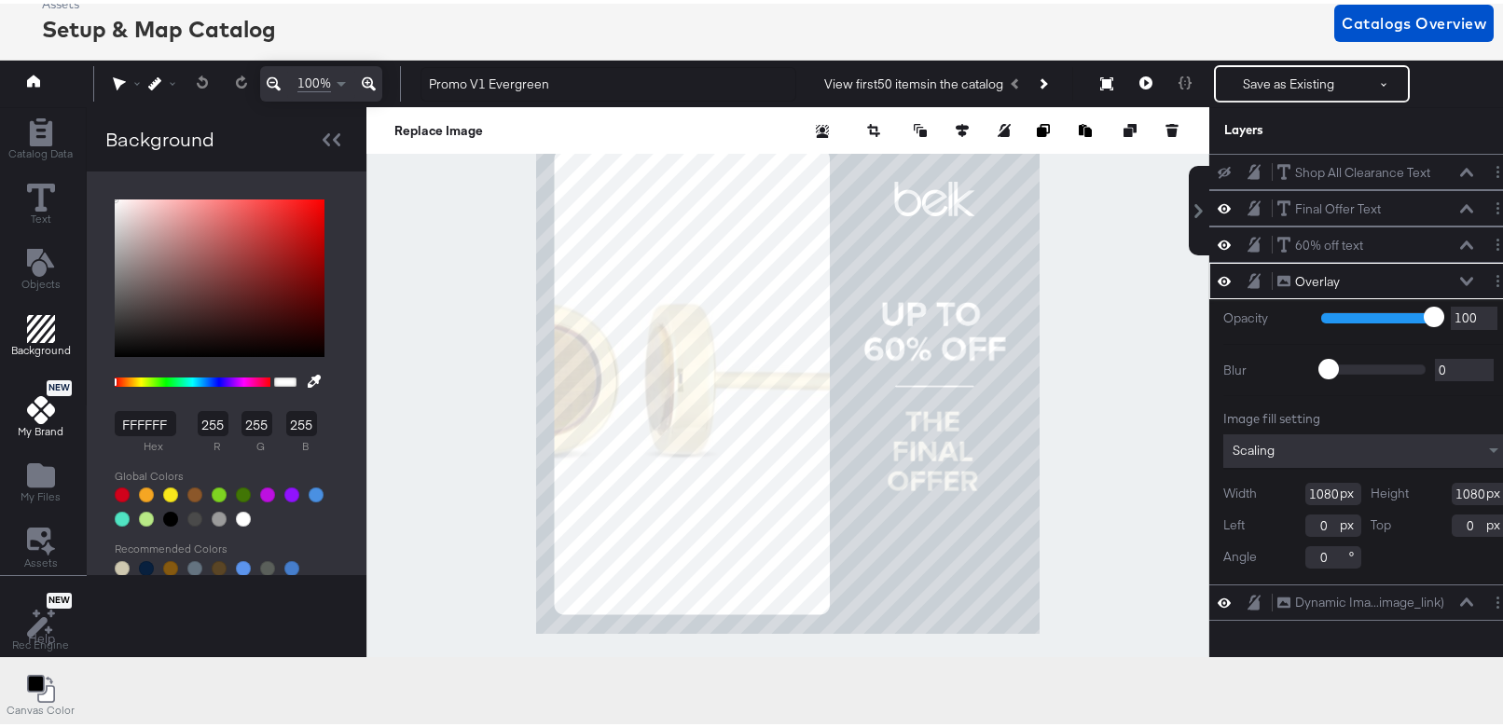
click at [48, 399] on icon at bounding box center [41, 406] width 28 height 28
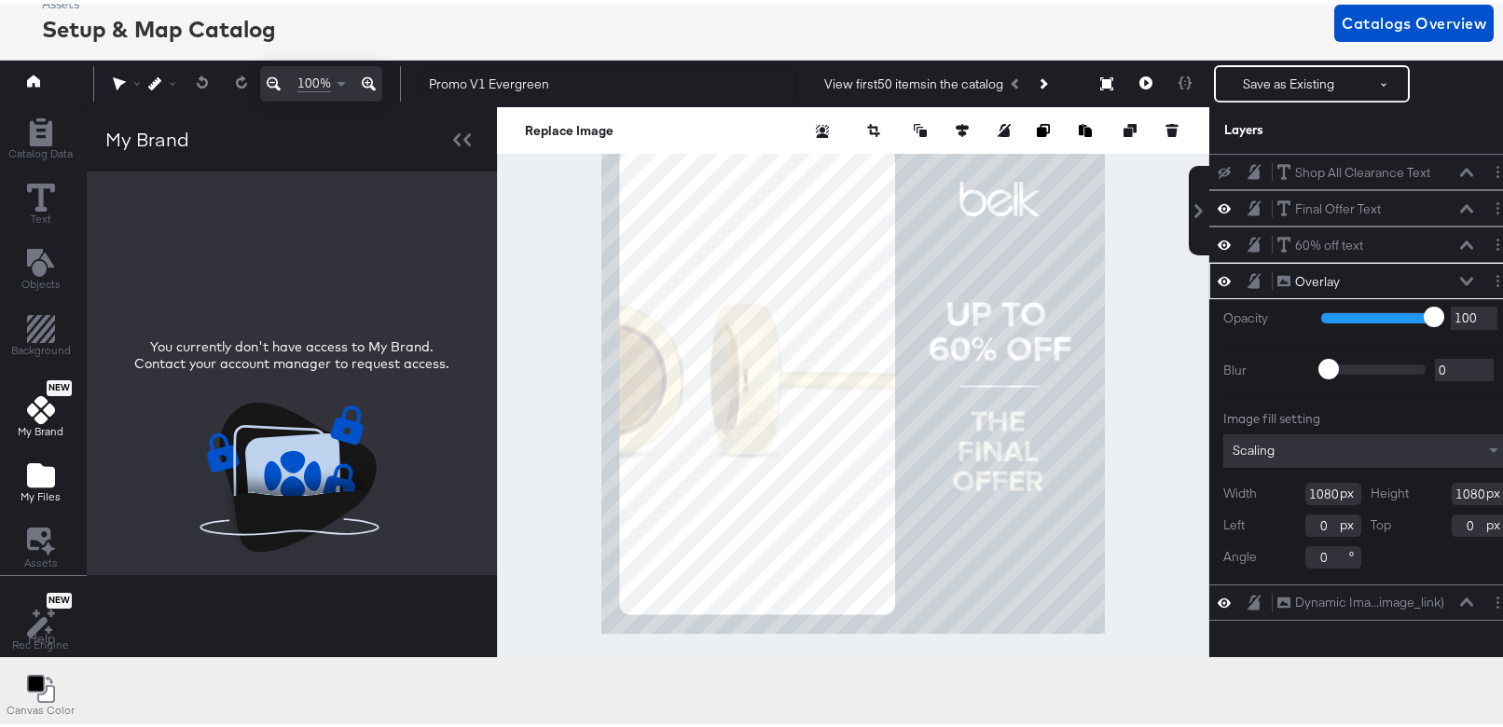
click at [45, 460] on icon "Add Files" at bounding box center [41, 472] width 28 height 28
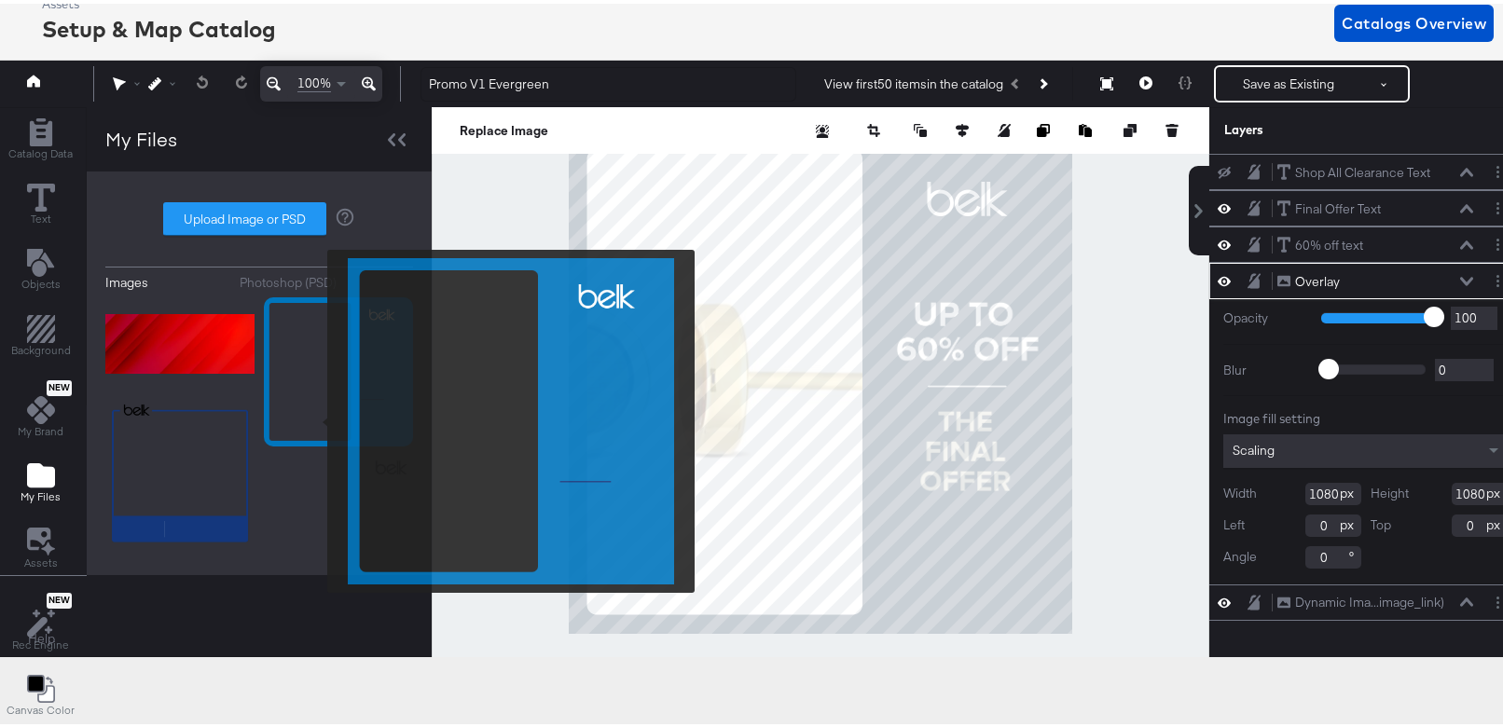
click at [9, 453] on button "My Files" at bounding box center [40, 479] width 62 height 53
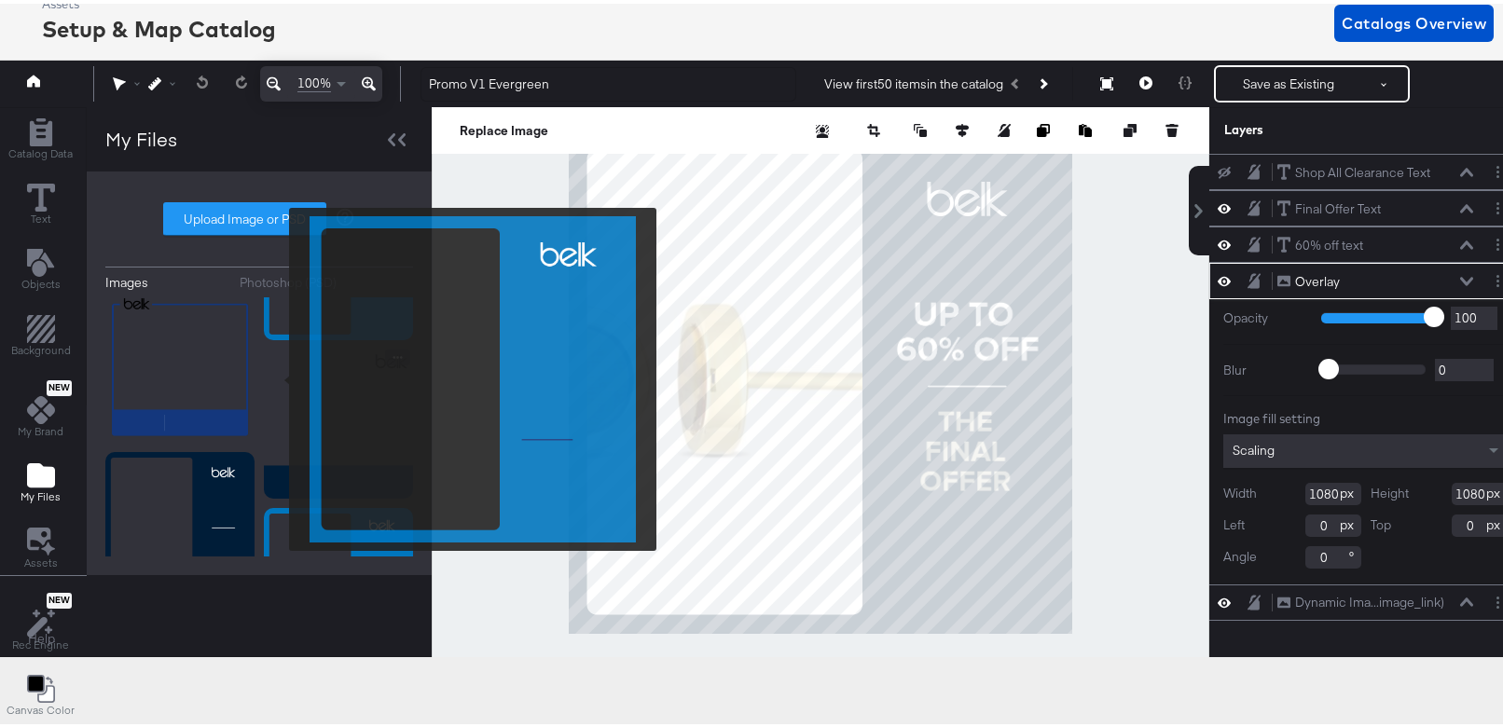
scroll to position [0, 0]
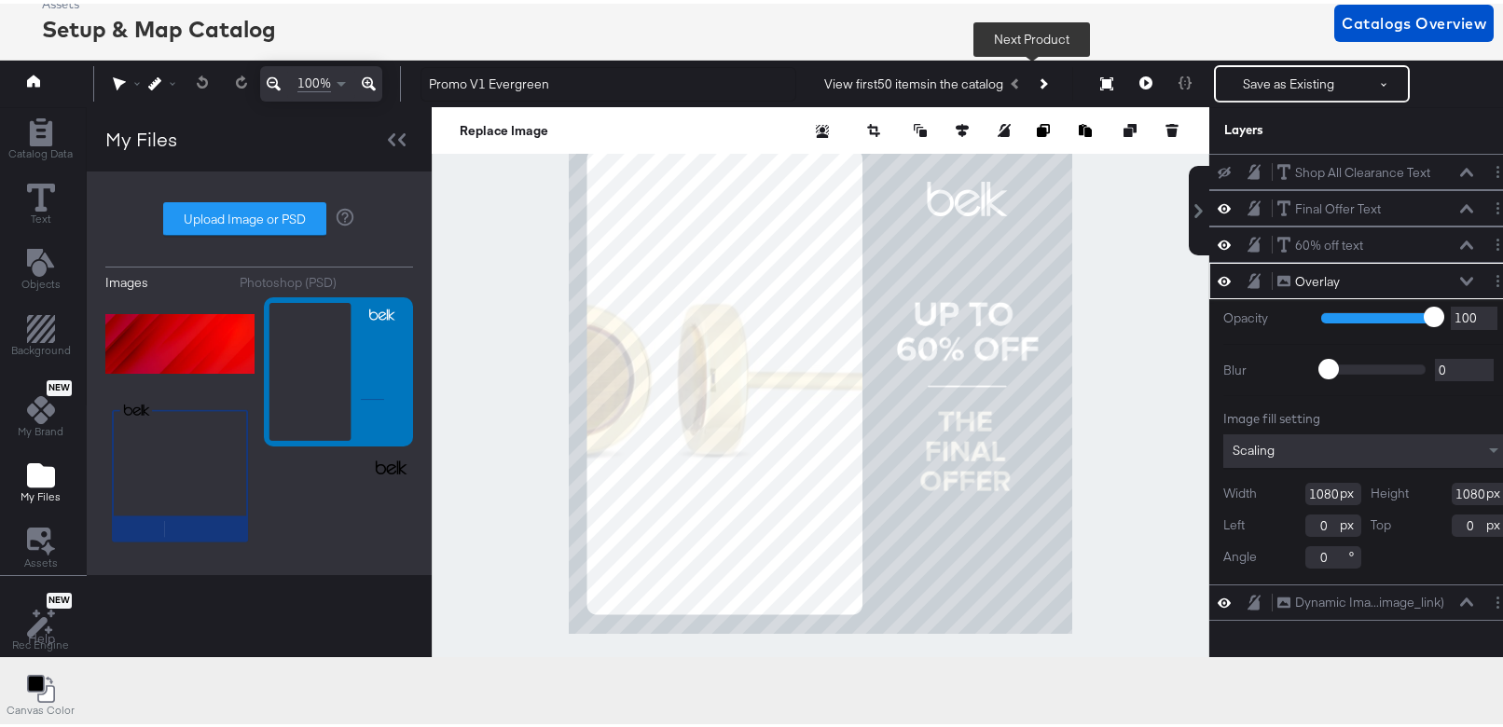
click at [1037, 82] on icon "Next Product" at bounding box center [1042, 81] width 10 height 10
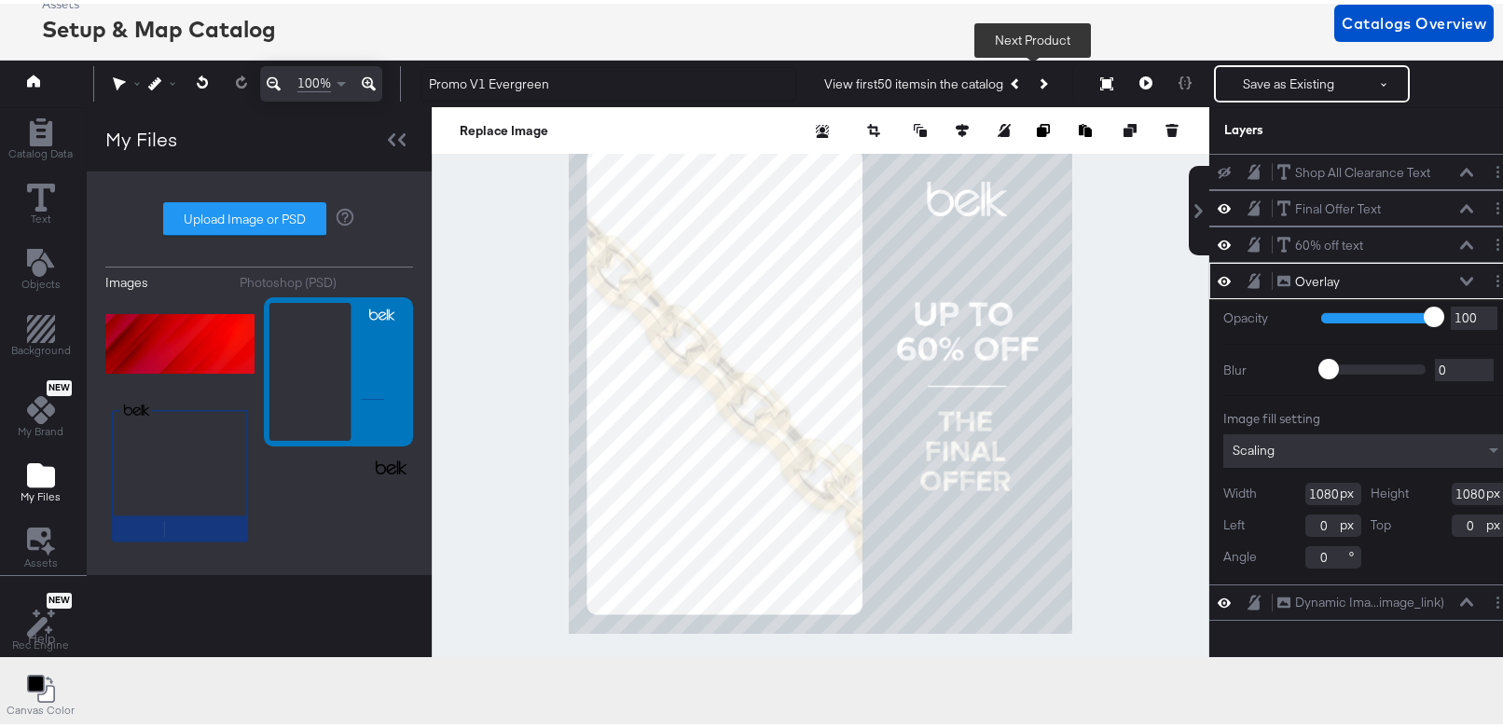
click at [1037, 82] on icon "Next Product" at bounding box center [1042, 81] width 10 height 10
